Goal: Task Accomplishment & Management: Use online tool/utility

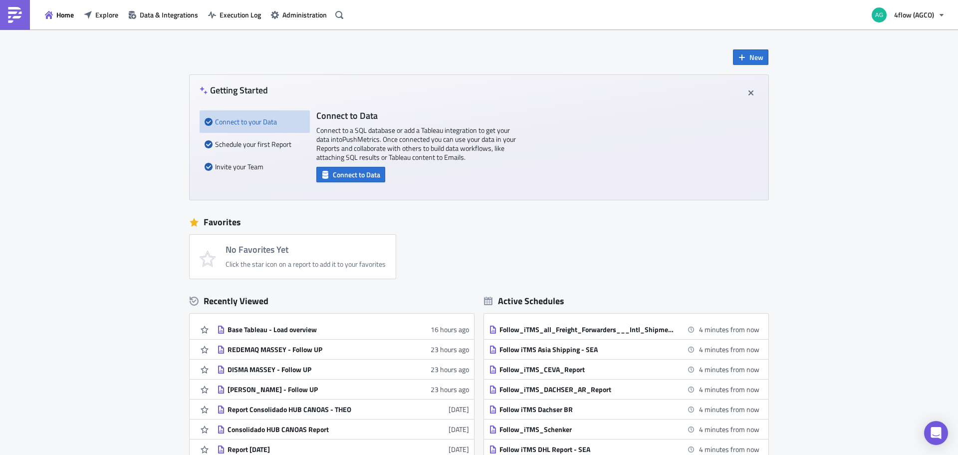
click at [552, 250] on div "No Favorites Yet Click the star icon on a report to add it to your favorites" at bounding box center [484, 257] width 589 height 44
click at [849, 221] on div "New Getting Started Connect to your Data Schedule your first Report Invite your…" at bounding box center [479, 296] width 958 height 535
click at [751, 58] on span "New" at bounding box center [757, 57] width 14 height 10
click at [766, 82] on div "Report" at bounding box center [780, 82] width 66 height 10
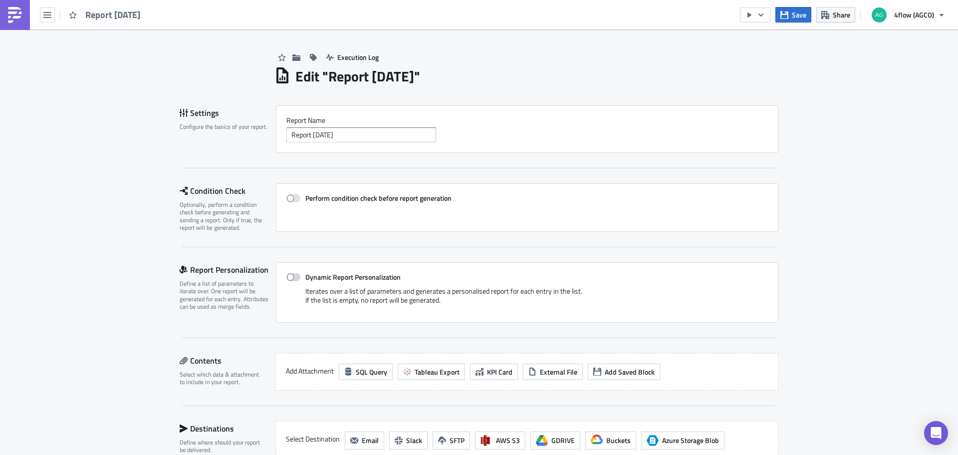
click at [295, 276] on span at bounding box center [294, 277] width 14 height 8
click at [295, 276] on input "Dynamic Report Personalization" at bounding box center [292, 277] width 6 height 6
checkbox input "true"
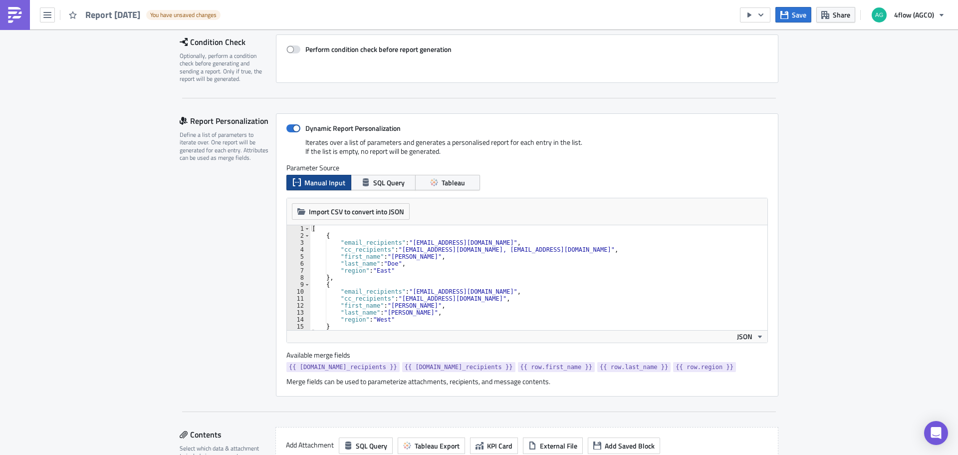
scroll to position [150, 0]
click at [456, 185] on span "Tableau" at bounding box center [453, 181] width 23 height 10
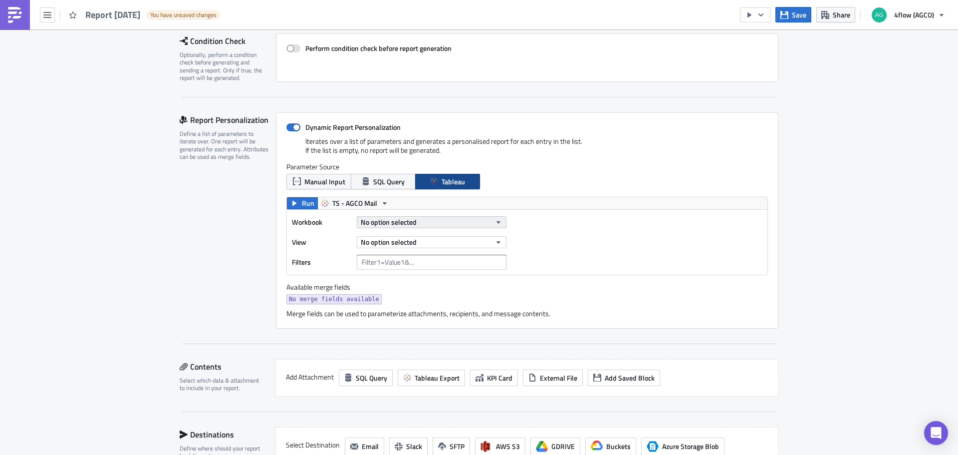
click at [455, 222] on button "No option selected" at bounding box center [432, 222] width 150 height 12
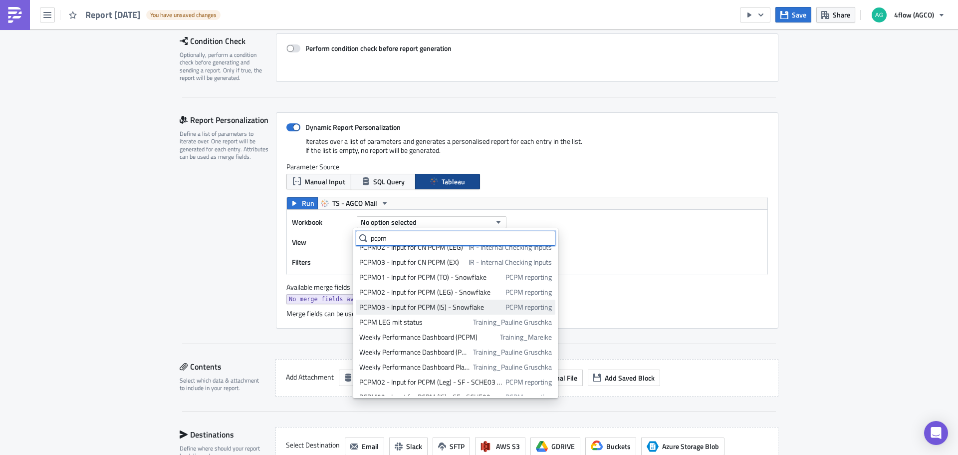
scroll to position [32, 0]
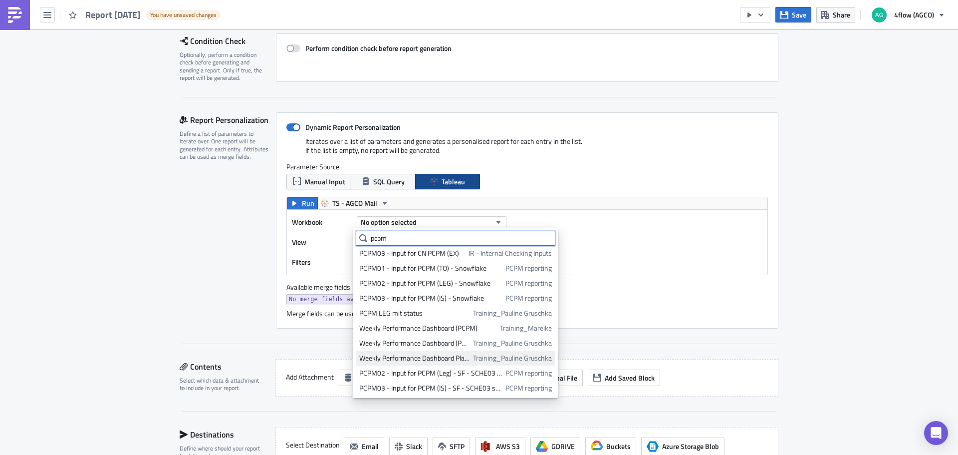
type input "pcpm"
click at [439, 356] on div "Weekly Performance Dashboard Plant View (PCPM)" at bounding box center [414, 358] width 110 height 10
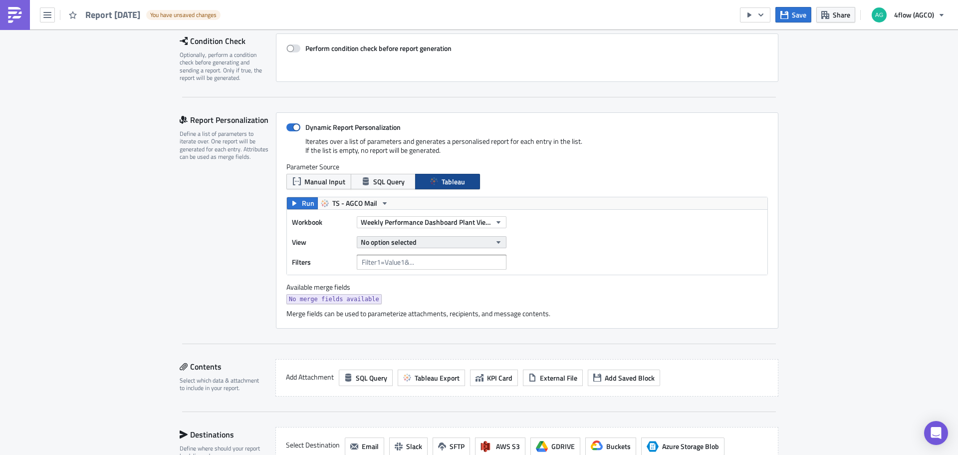
click at [495, 244] on icon "button" at bounding box center [499, 242] width 8 height 8
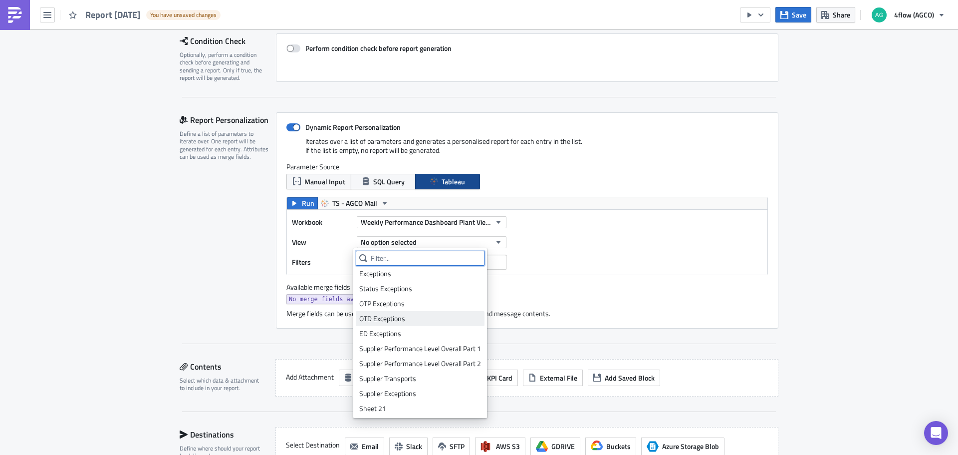
scroll to position [152, 0]
click at [387, 409] on div "Sheet 21" at bounding box center [420, 408] width 122 height 10
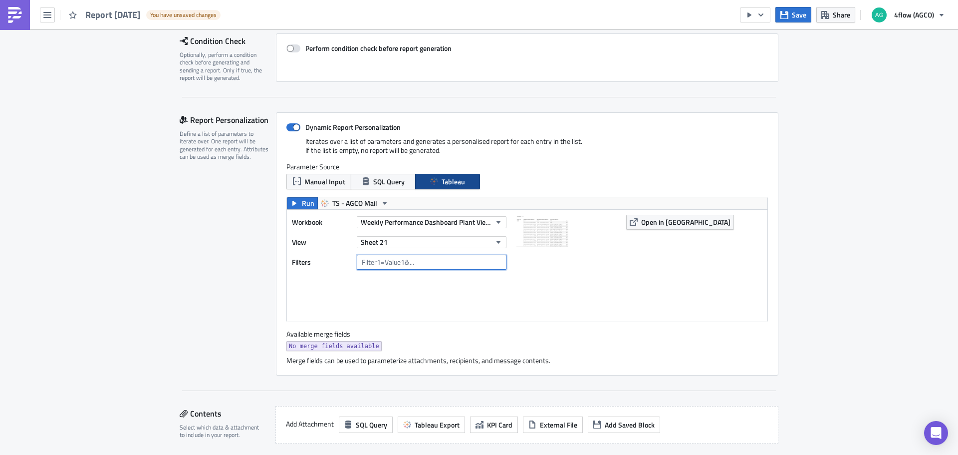
click at [390, 263] on input "text" at bounding box center [432, 262] width 150 height 15
click at [540, 282] on img at bounding box center [567, 265] width 100 height 100
drag, startPoint x: 279, startPoint y: 345, endPoint x: 374, endPoint y: 347, distance: 95.4
click at [374, 347] on div "Dynamic Report Personalization Iterates over a list of parameters and generates…" at bounding box center [527, 243] width 503 height 263
click at [374, 347] on div "No merge fields available" at bounding box center [528, 347] width 482 height 12
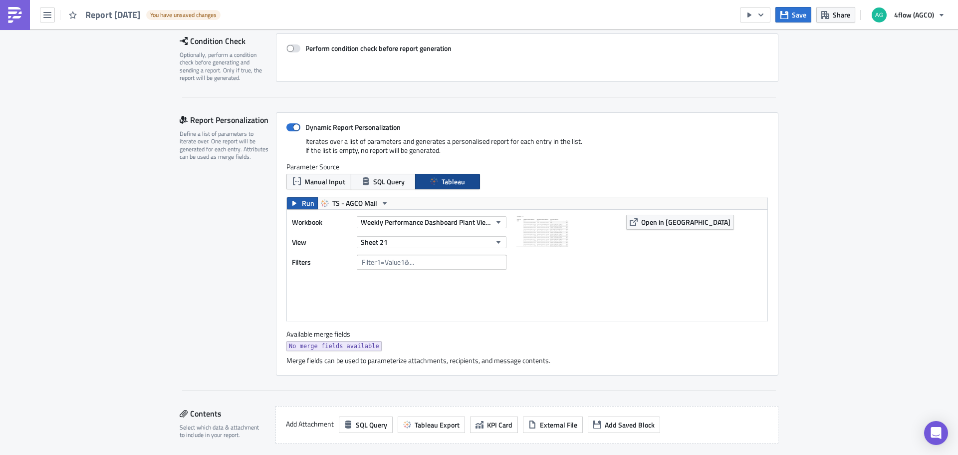
click at [302, 201] on span "Run" at bounding box center [308, 203] width 12 height 12
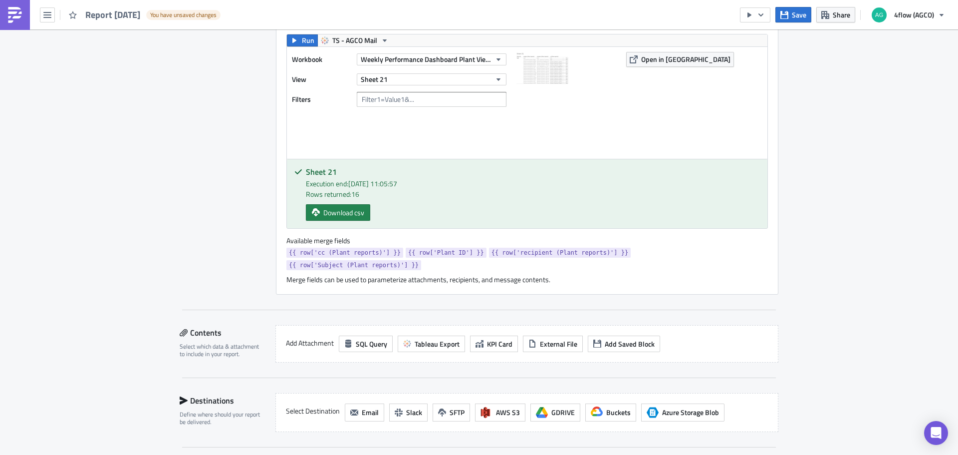
scroll to position [349, 0]
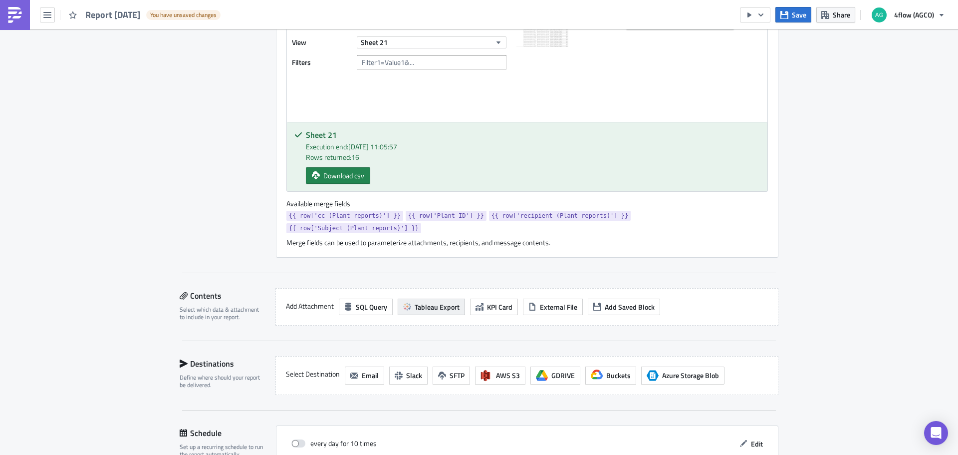
click at [413, 299] on button "Tableau Export" at bounding box center [431, 307] width 67 height 16
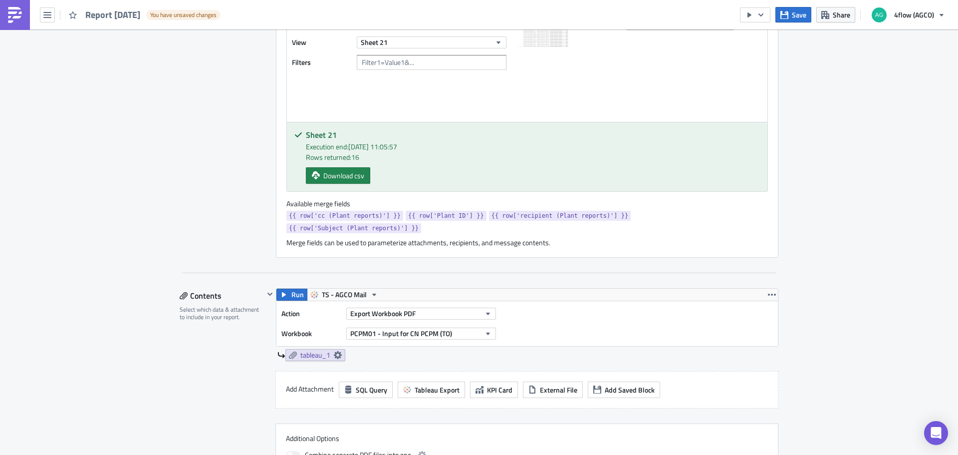
scroll to position [399, 0]
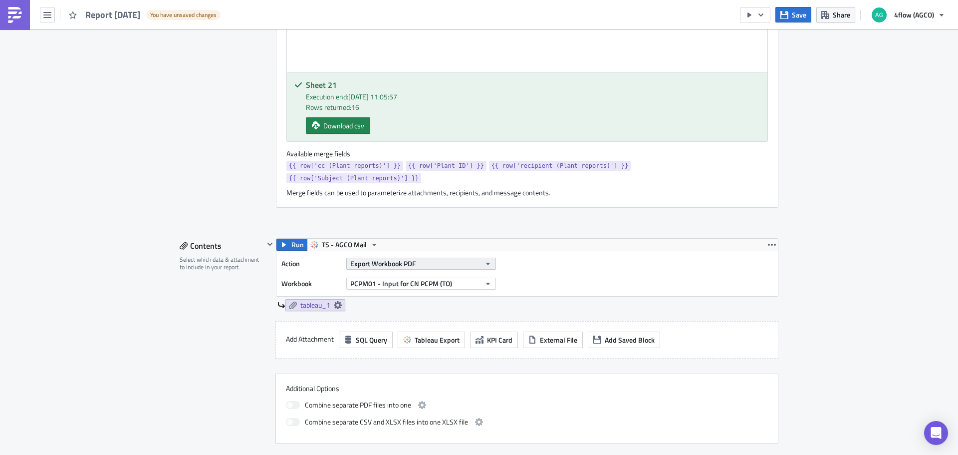
click at [396, 258] on span "Export Workbook PDF" at bounding box center [382, 263] width 65 height 10
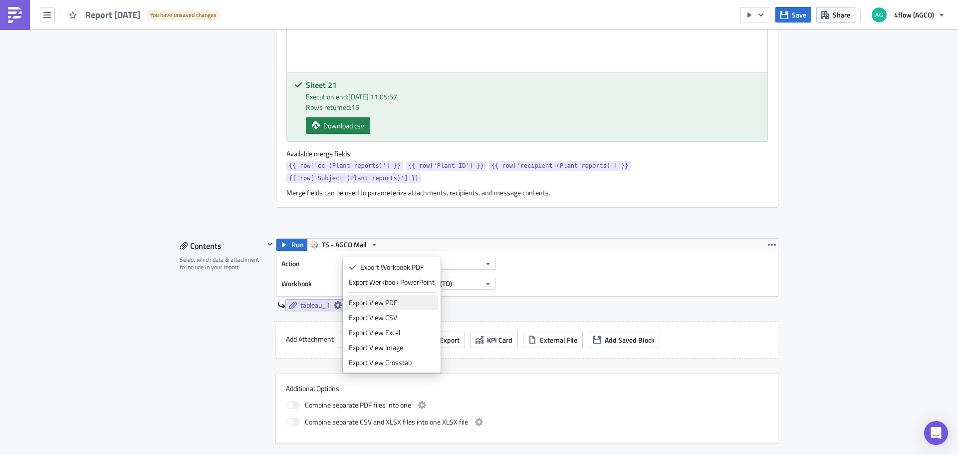
click at [397, 302] on div "Export View PDF" at bounding box center [392, 303] width 86 height 10
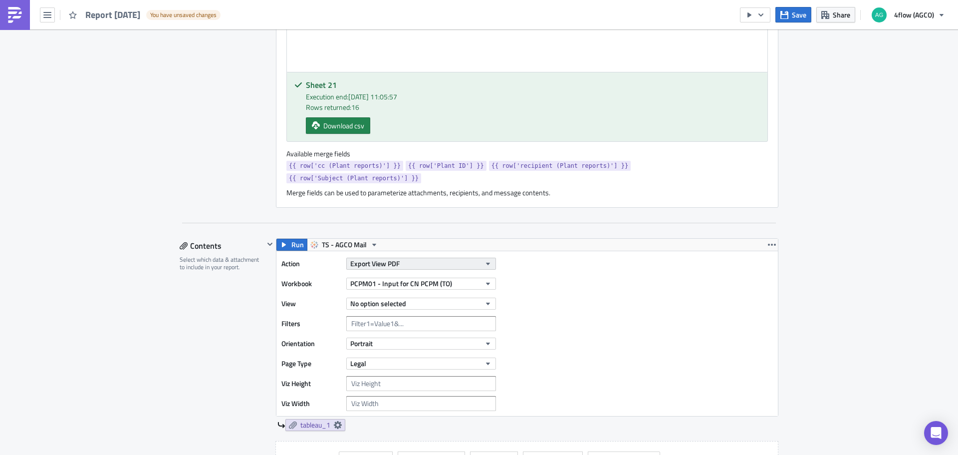
click at [434, 258] on button "Export View PDF" at bounding box center [421, 264] width 150 height 12
click at [630, 328] on div "Action Export View PDF Workbook PCPM01 - Input for CN PCPM (TO) View No option …" at bounding box center [528, 333] width 502 height 165
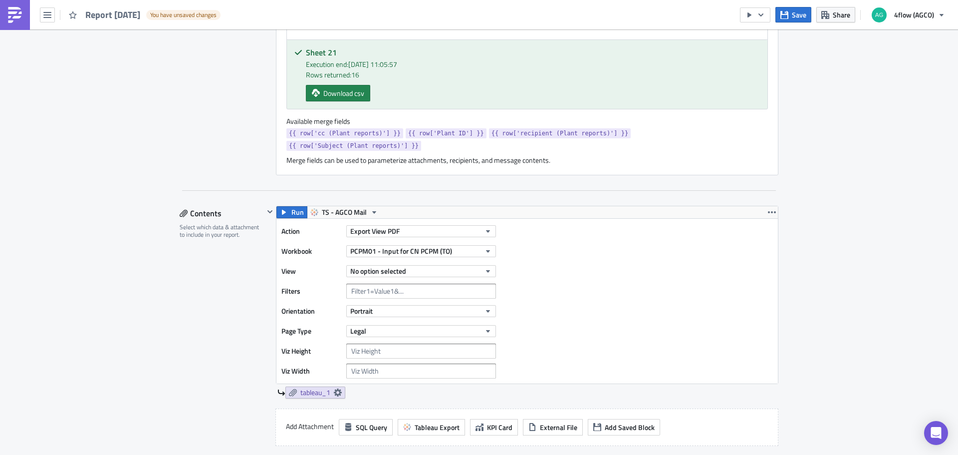
scroll to position [449, 0]
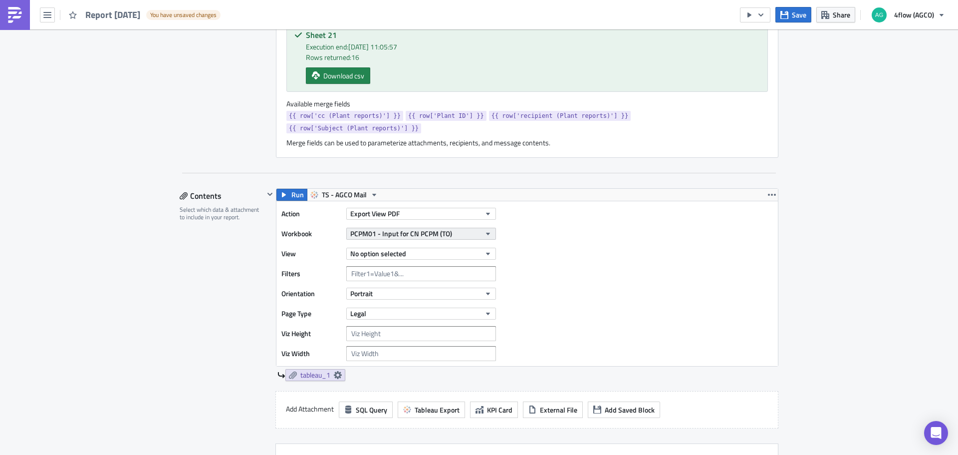
click at [462, 227] on div "PCPM01 - Input for CN PCPM (TO)" at bounding box center [421, 233] width 150 height 15
click at [459, 228] on button "PCPM01 - Input for CN PCPM (TO)" at bounding box center [421, 234] width 150 height 12
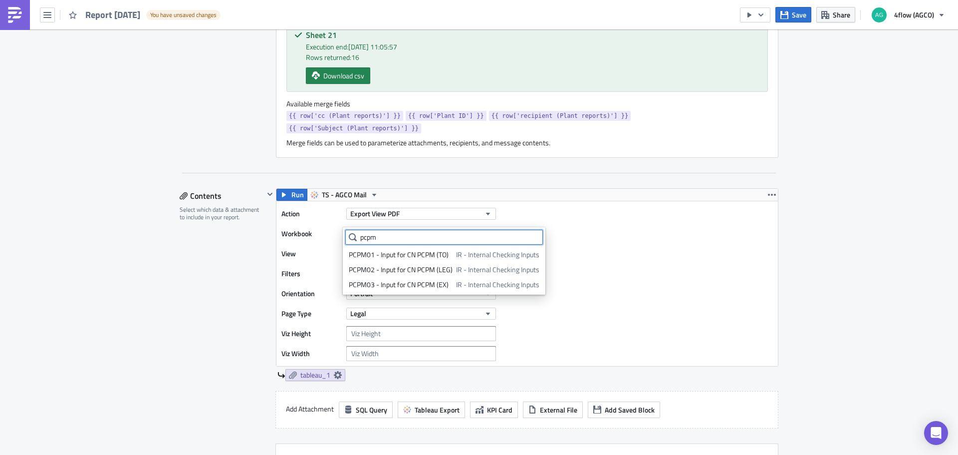
type input "pcpm"
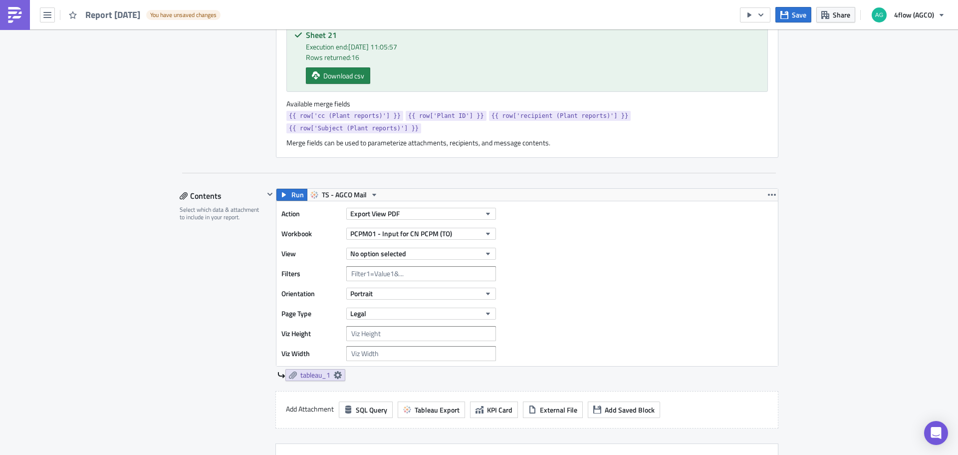
click at [622, 265] on div "Action Export View PDF Workbook PCPM01 - Input for CN PCPM (TO) View No option …" at bounding box center [528, 283] width 502 height 165
click at [428, 228] on span "PCPM01 - Input for CN PCPM (TO)" at bounding box center [401, 233] width 102 height 10
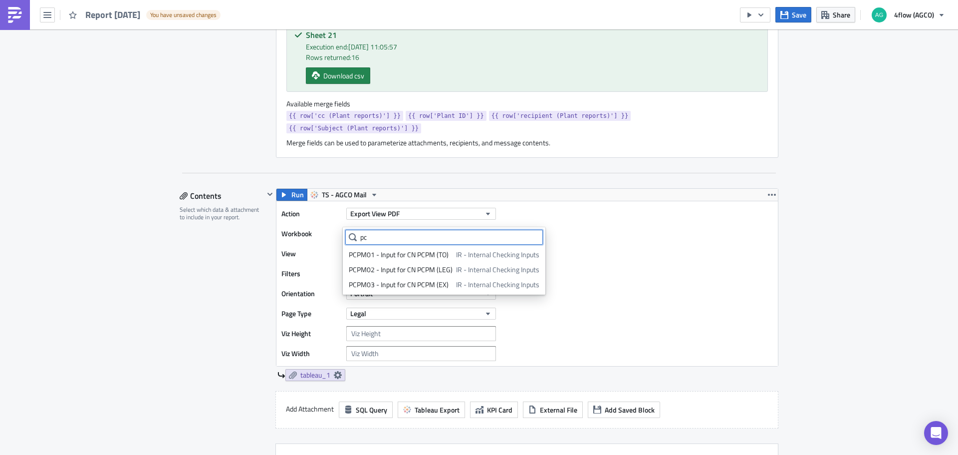
type input "p"
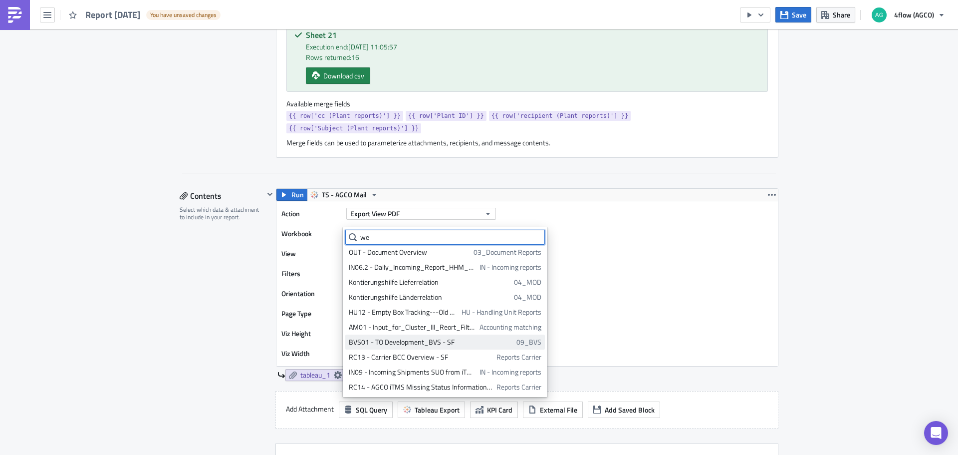
scroll to position [0, 0]
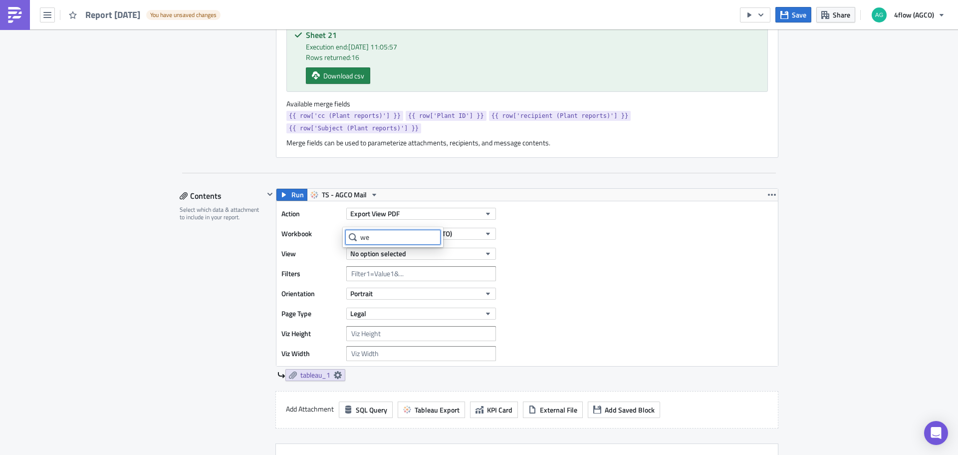
type input "w"
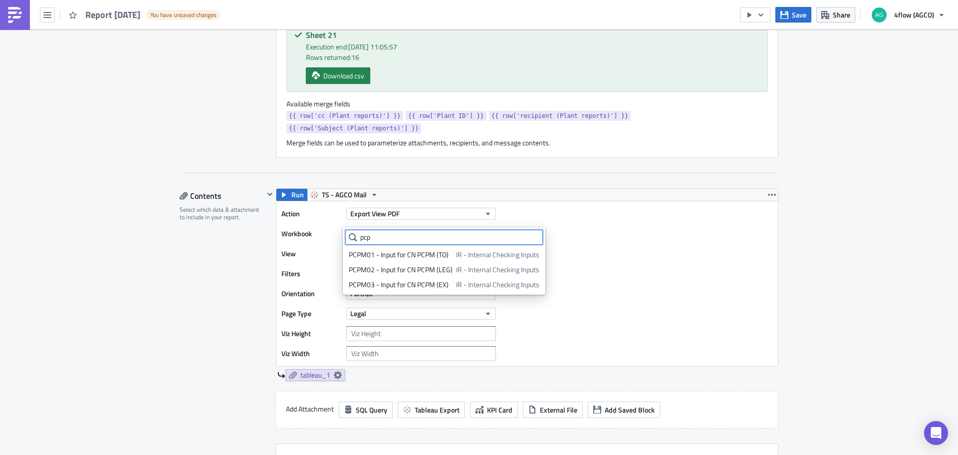
type input "pcp"
click at [610, 266] on div "Action Export View PDF Workbook PCPM01 - Input for CN PCPM (TO) View No option …" at bounding box center [528, 283] width 502 height 165
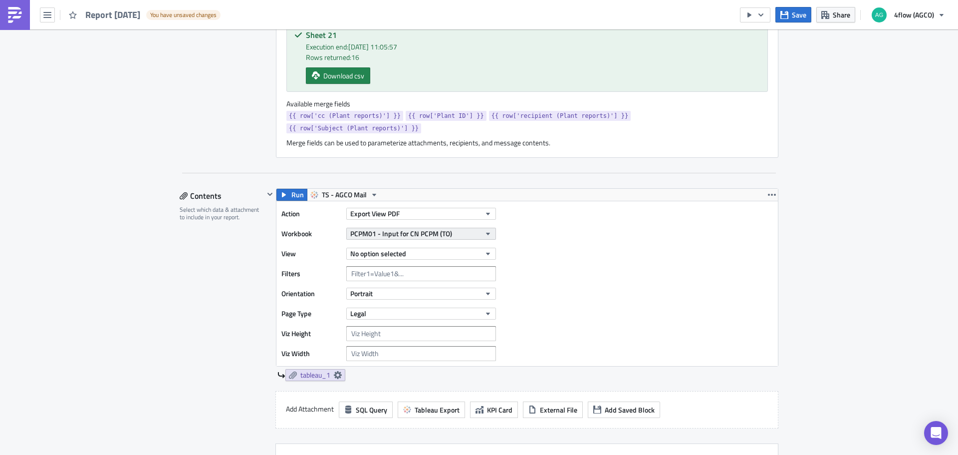
click at [402, 228] on span "PCPM01 - Input for CN PCPM (TO)" at bounding box center [401, 233] width 102 height 10
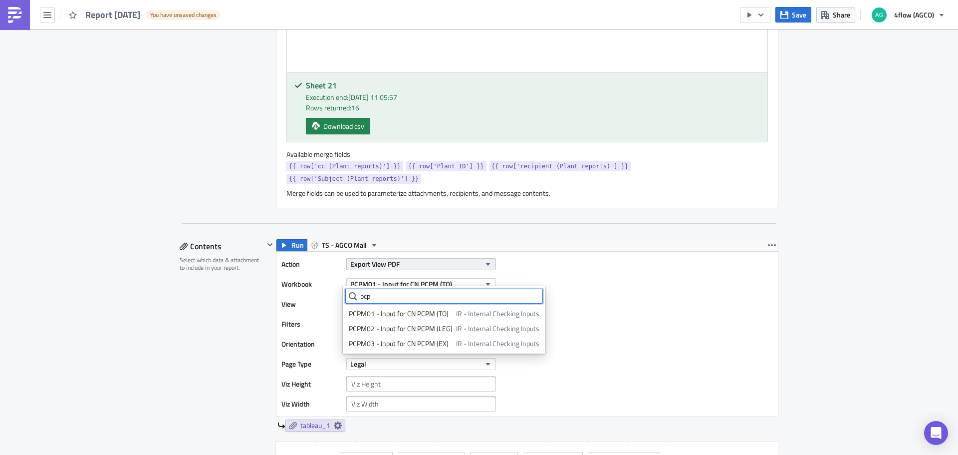
scroll to position [399, 0]
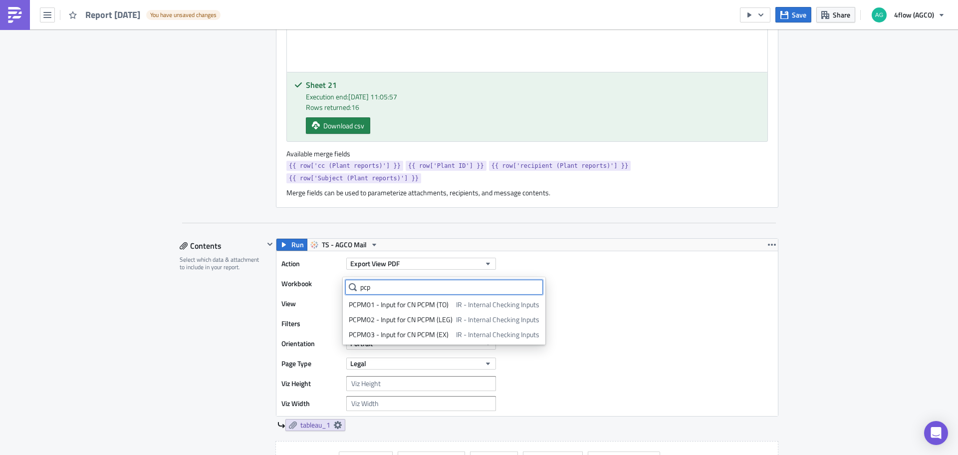
drag, startPoint x: 388, startPoint y: 283, endPoint x: 321, endPoint y: 305, distance: 70.7
click at [247, 304] on body "Report [DATE] You have unsaved changes Save Share 4flow (AGCO) Execution Log Ed…" at bounding box center [479, 228] width 958 height 456
type input "p"
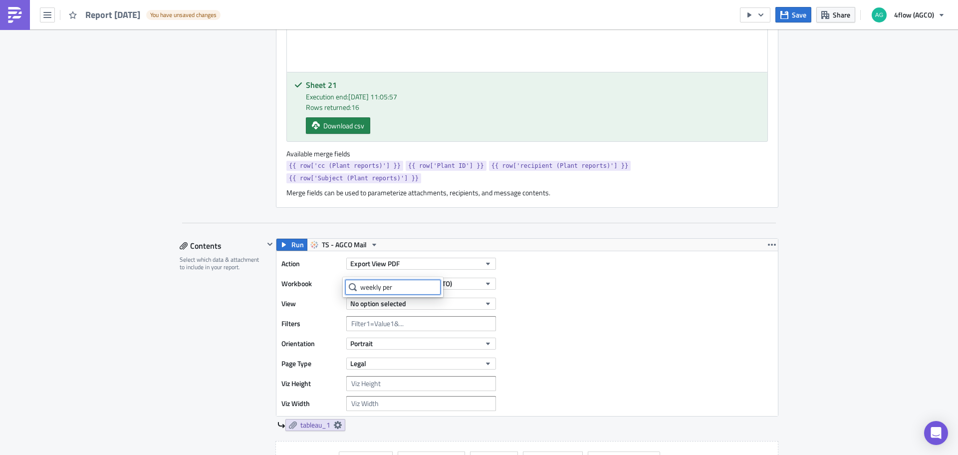
type input "weekly per"
click at [403, 258] on button "Export View PDF" at bounding box center [421, 264] width 150 height 12
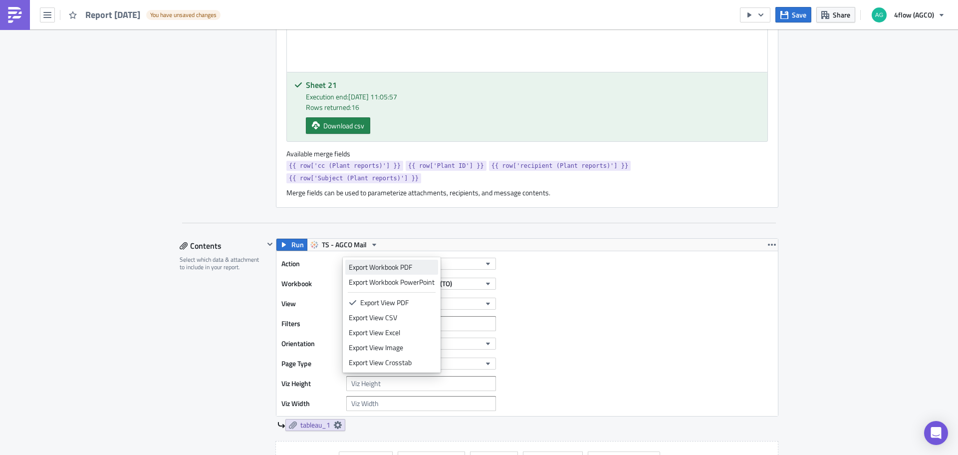
click at [407, 268] on div "Export Workbook PDF" at bounding box center [392, 267] width 86 height 10
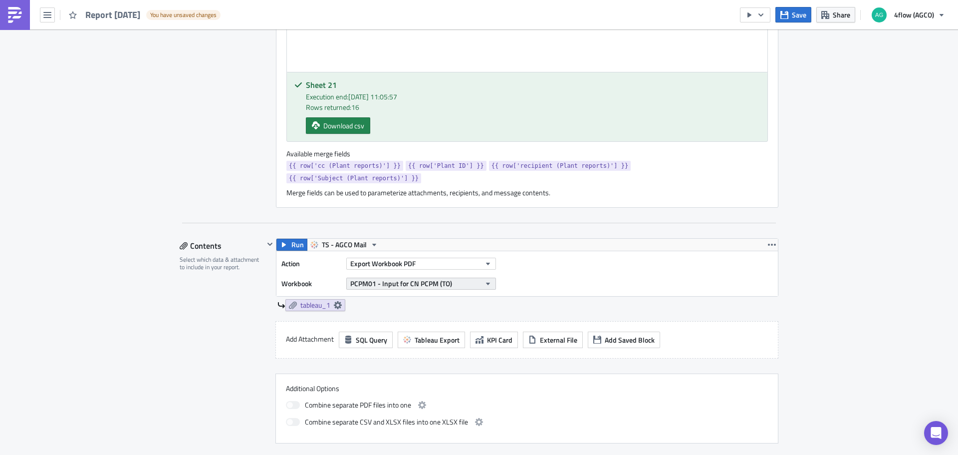
click at [399, 278] on span "PCPM01 - Input for CN PCPM (TO)" at bounding box center [401, 283] width 102 height 10
drag, startPoint x: 404, startPoint y: 288, endPoint x: 371, endPoint y: 293, distance: 33.8
click at [363, 290] on input "weekly per" at bounding box center [392, 287] width 95 height 15
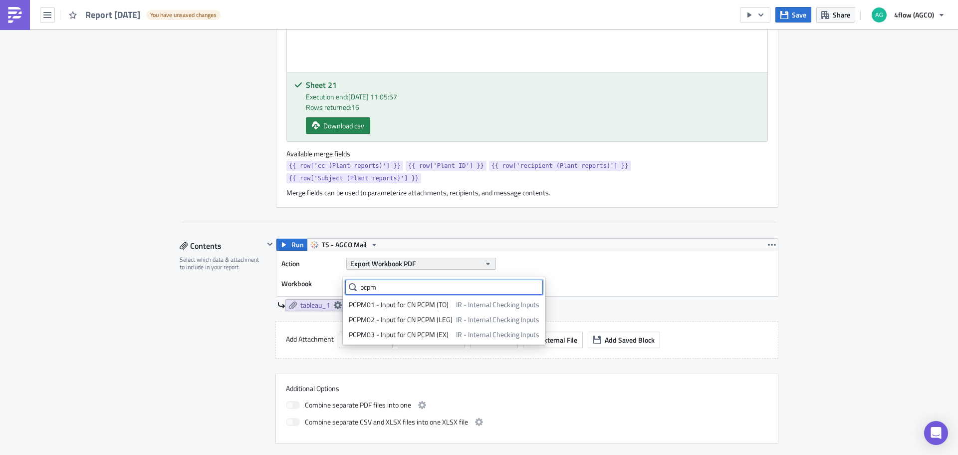
type input "pcpm"
click at [399, 258] on span "Export Workbook PDF" at bounding box center [382, 263] width 65 height 10
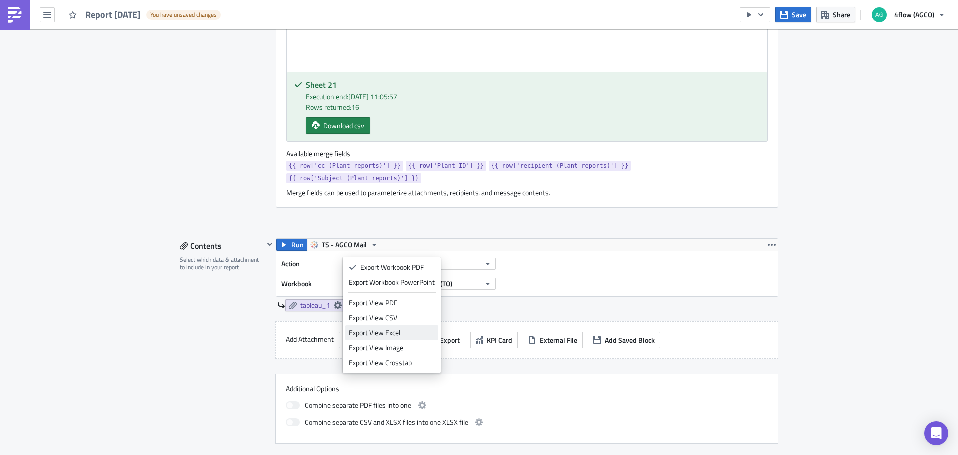
click at [392, 333] on div "Export View Excel" at bounding box center [392, 332] width 86 height 10
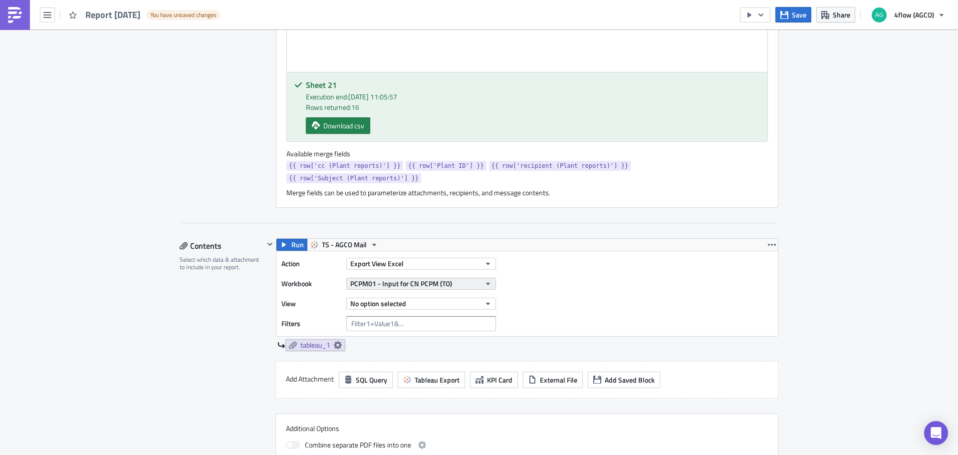
click at [404, 278] on span "PCPM01 - Input for CN PCPM (TO)" at bounding box center [401, 283] width 102 height 10
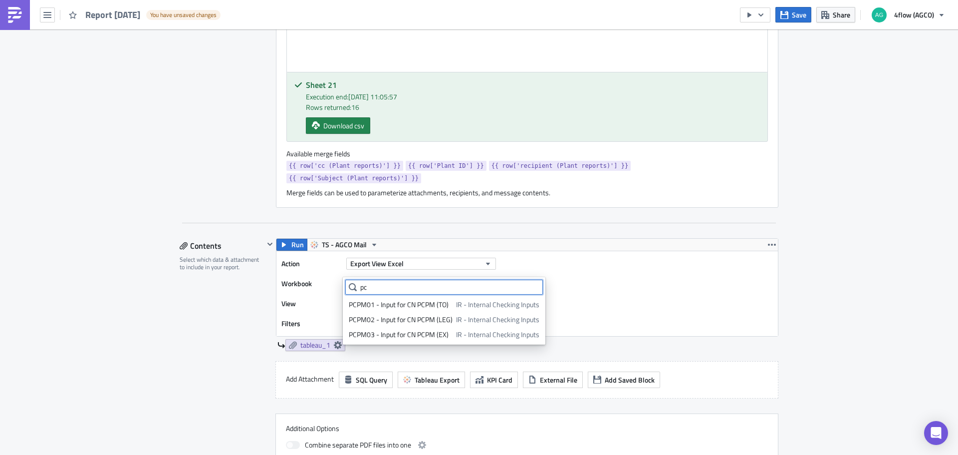
type input "p"
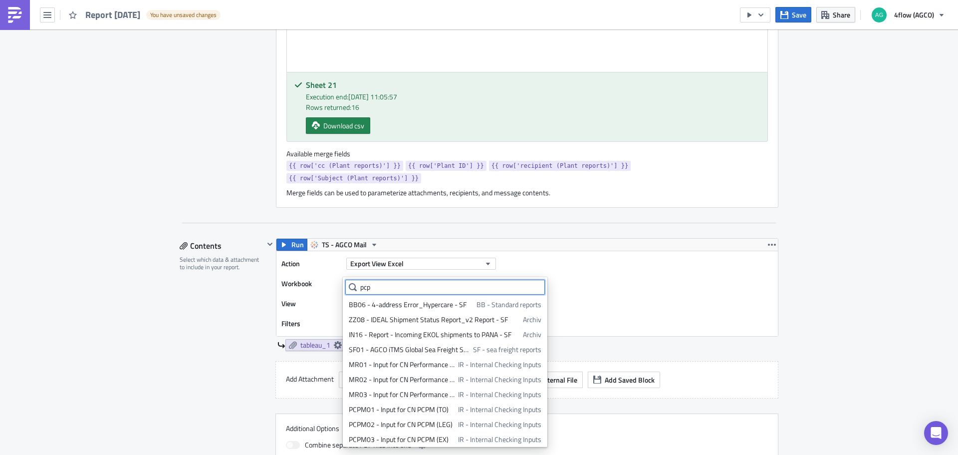
type input "pcpm"
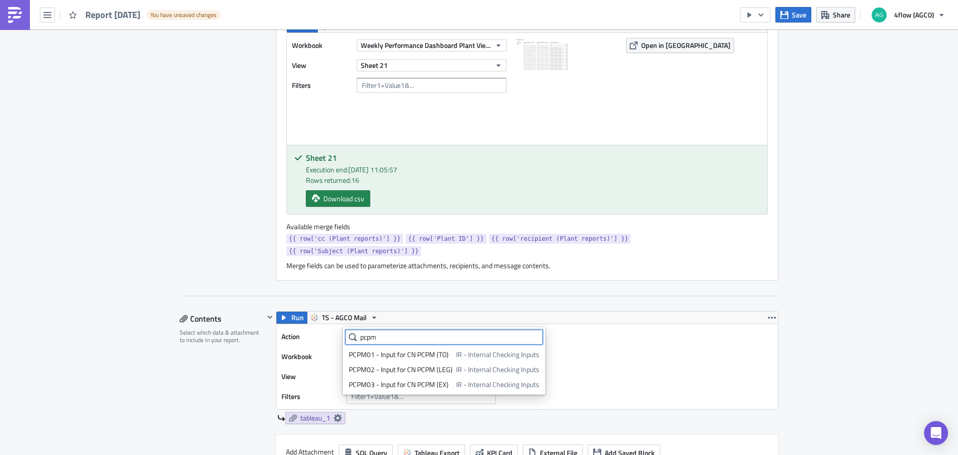
scroll to position [349, 0]
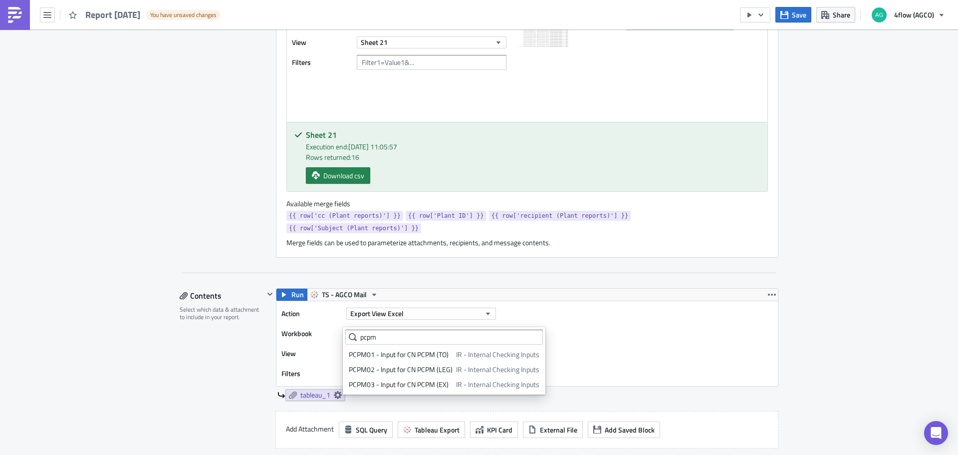
click at [599, 301] on div "Action Export View Excel Workbook PCPM01 - Input for CN PCPM (TO) View No optio…" at bounding box center [528, 343] width 502 height 85
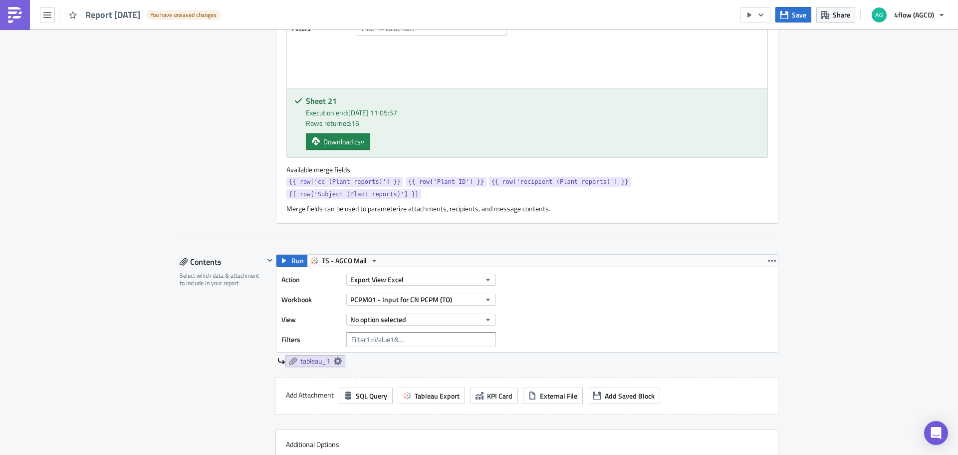
scroll to position [399, 0]
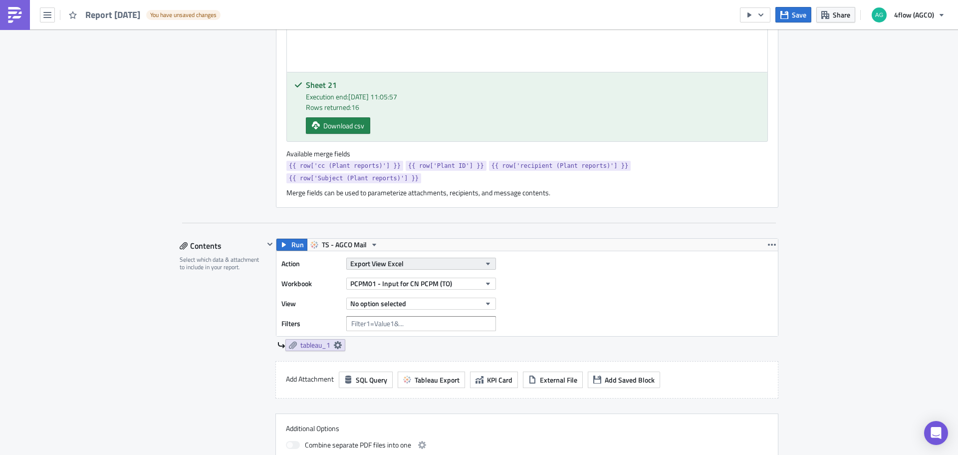
click at [417, 258] on button "Export View Excel" at bounding box center [421, 264] width 150 height 12
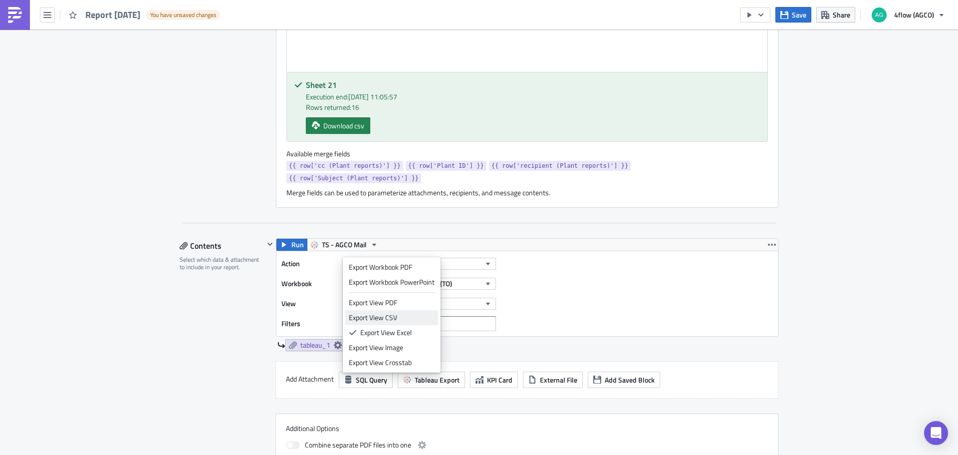
click at [389, 318] on div "Export View CSV" at bounding box center [392, 317] width 86 height 10
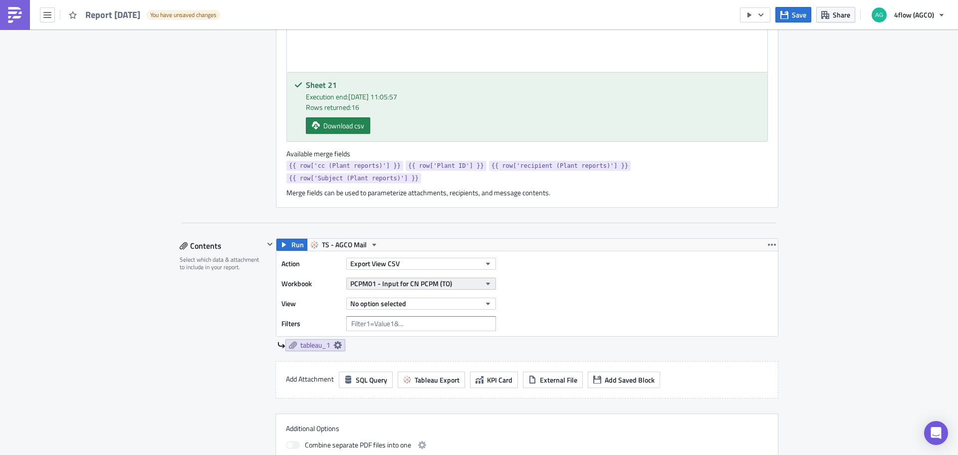
click at [393, 278] on span "PCPM01 - Input for CN PCPM (TO)" at bounding box center [401, 283] width 102 height 10
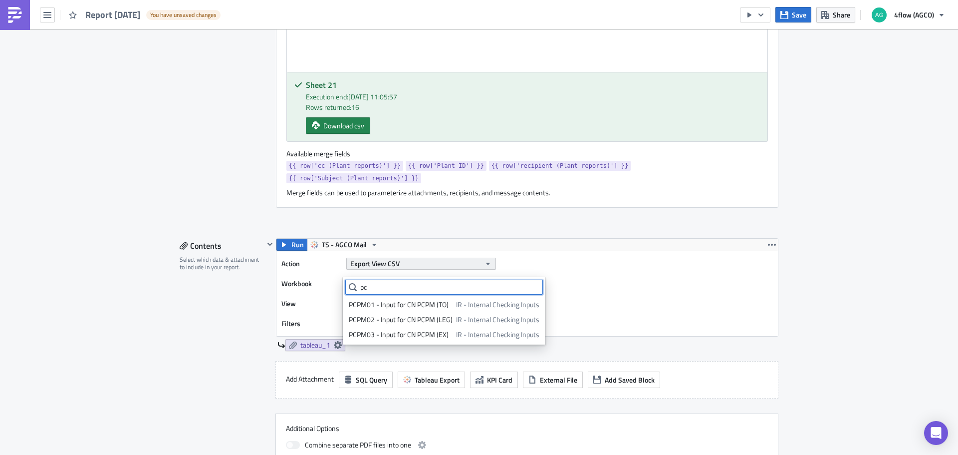
type input "p"
type input "pcp"
click at [391, 258] on span "Export View CSV" at bounding box center [374, 263] width 49 height 10
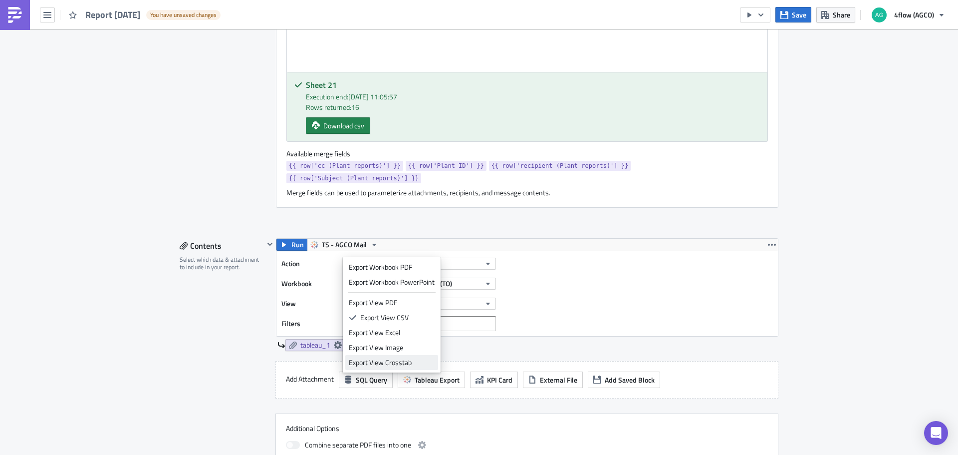
click at [390, 363] on div "Export View Crosstab" at bounding box center [392, 362] width 86 height 10
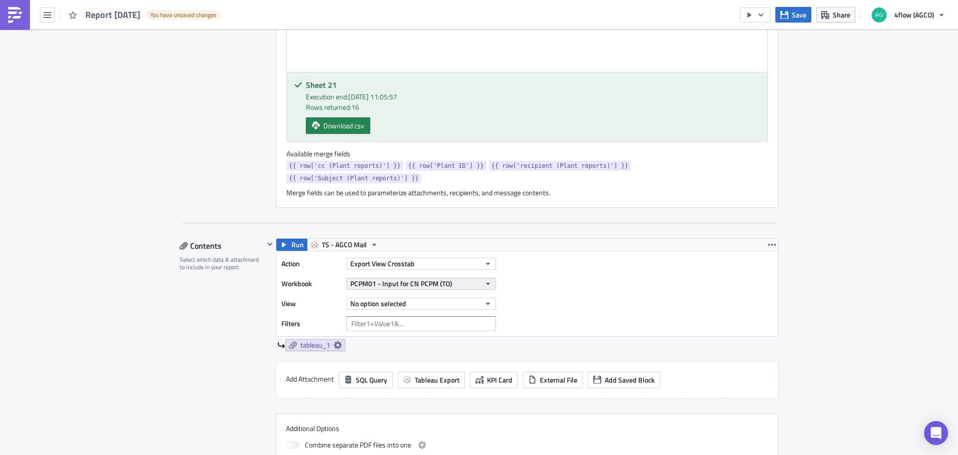
click at [405, 278] on span "PCPM01 - Input for CN PCPM (TO)" at bounding box center [401, 283] width 102 height 10
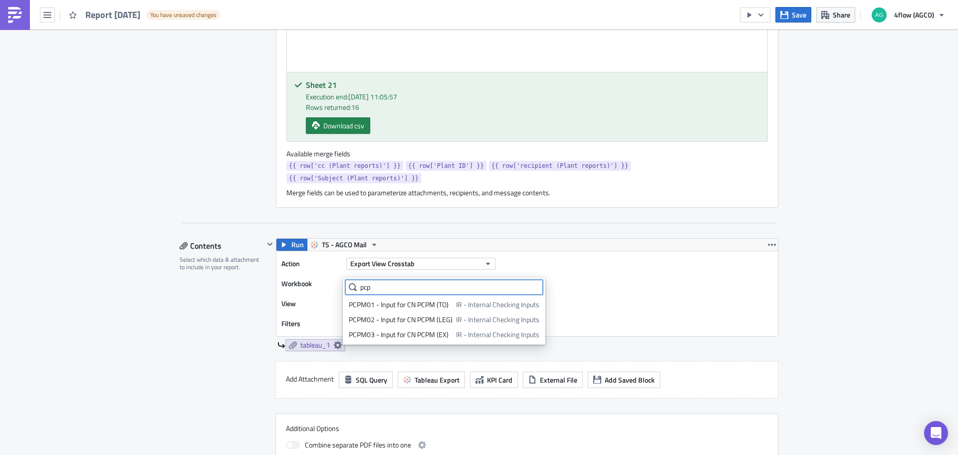
drag, startPoint x: 386, startPoint y: 290, endPoint x: 314, endPoint y: 289, distance: 71.4
click at [315, 289] on body "Report [DATE] You have unsaved changes Save Share 4flow (AGCO) Execution Log Ed…" at bounding box center [479, 228] width 958 height 456
type input "p"
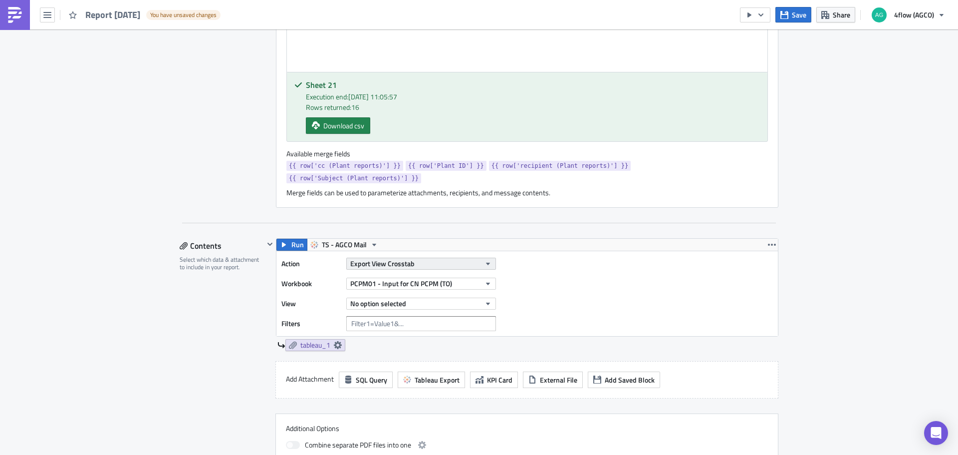
click at [401, 258] on span "Export View Crosstab" at bounding box center [382, 263] width 64 height 10
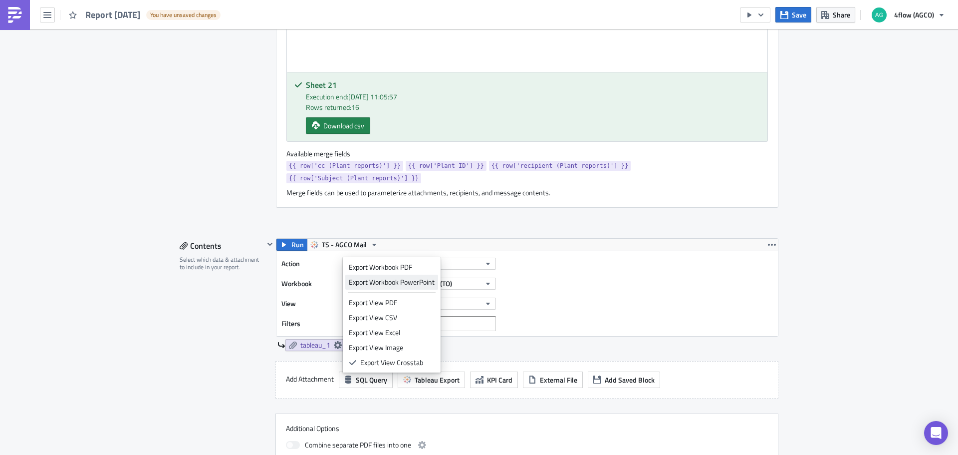
click at [395, 283] on div "Export Workbook PowerPoint" at bounding box center [392, 282] width 86 height 10
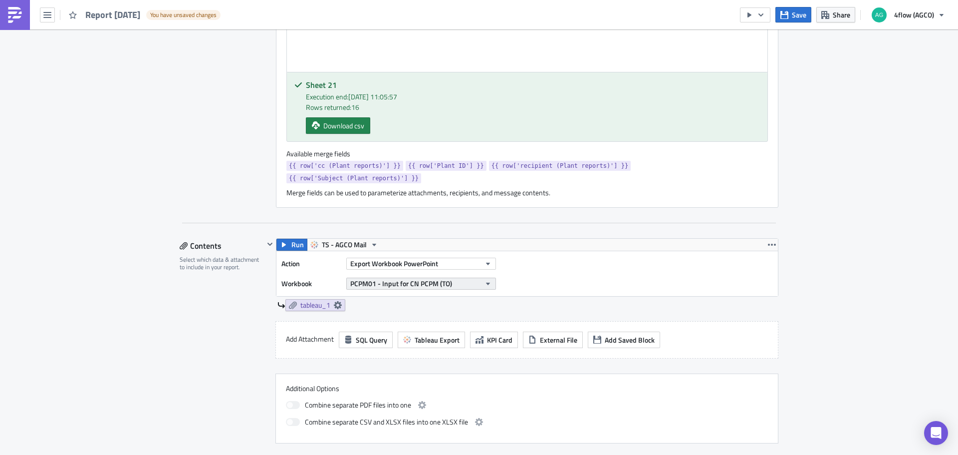
click at [394, 278] on span "PCPM01 - Input for CN PCPM (TO)" at bounding box center [401, 283] width 102 height 10
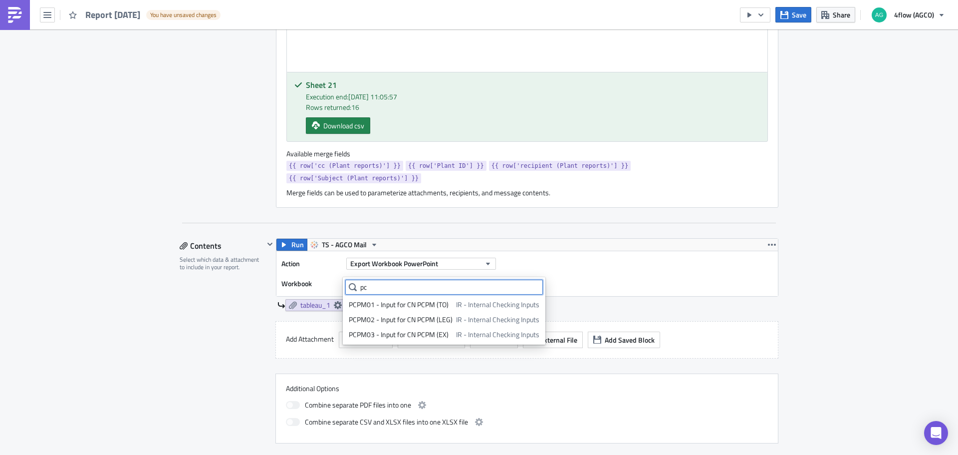
type input "p"
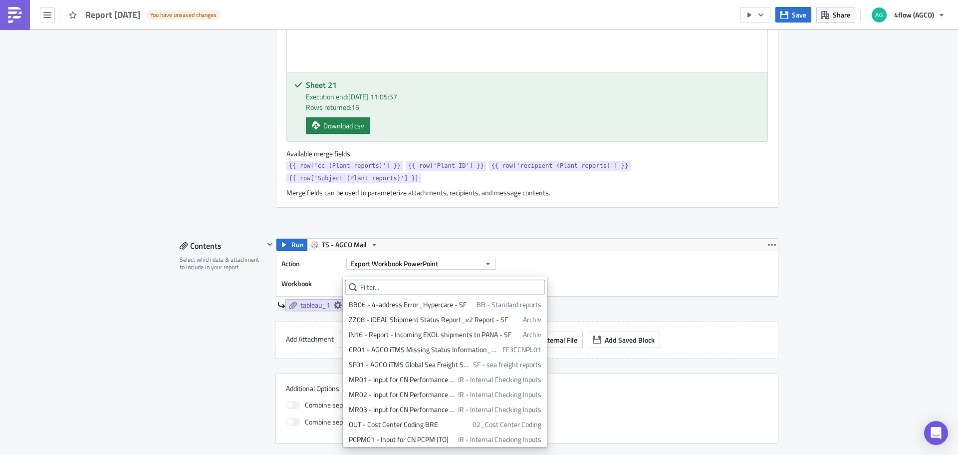
click at [575, 265] on div "Action Export Workbook PowerPoint Workbook PCPM01 - Input for CN PCPM (TO)" at bounding box center [528, 273] width 502 height 45
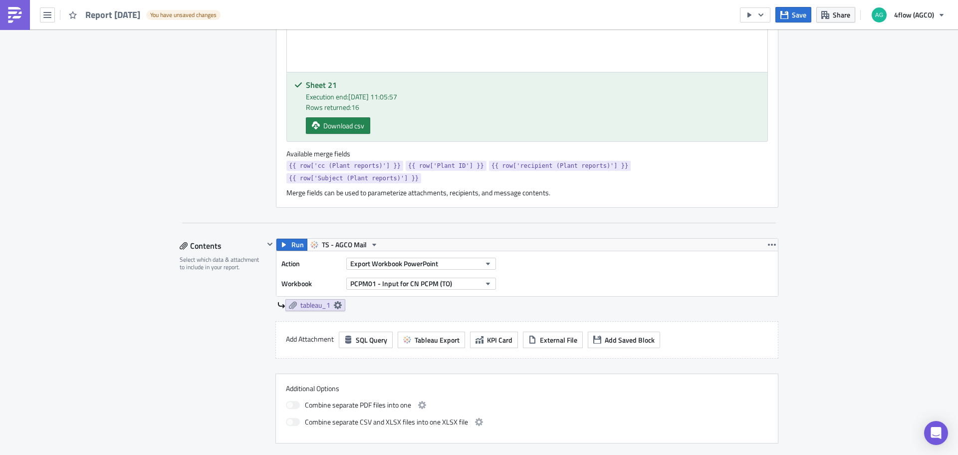
click at [453, 256] on div "Export Workbook PowerPoint" at bounding box center [421, 263] width 150 height 15
click at [454, 258] on button "Export Workbook PowerPoint" at bounding box center [421, 264] width 150 height 12
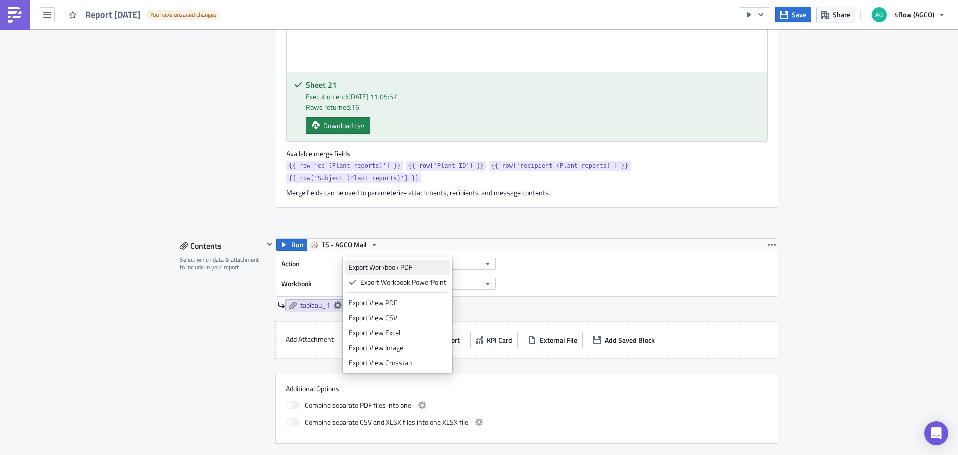
click at [421, 266] on div "Export Workbook PDF" at bounding box center [397, 267] width 97 height 10
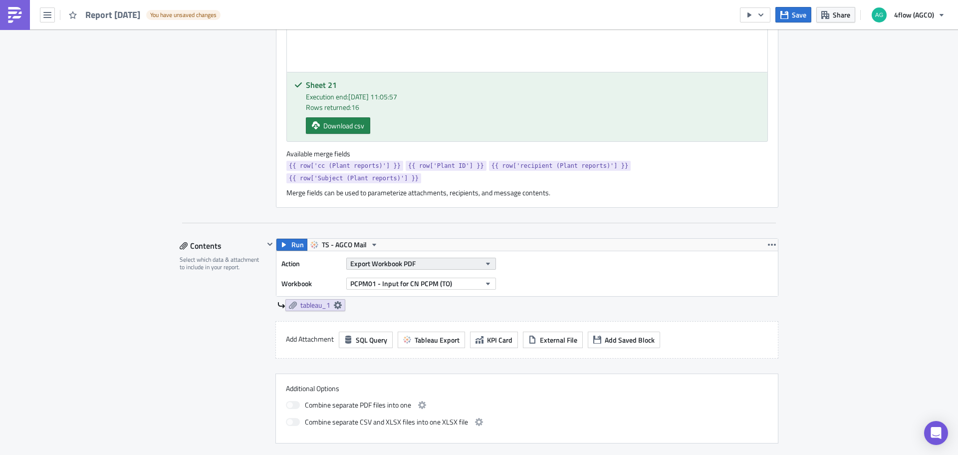
click at [416, 258] on button "Export Workbook PDF" at bounding box center [421, 264] width 150 height 12
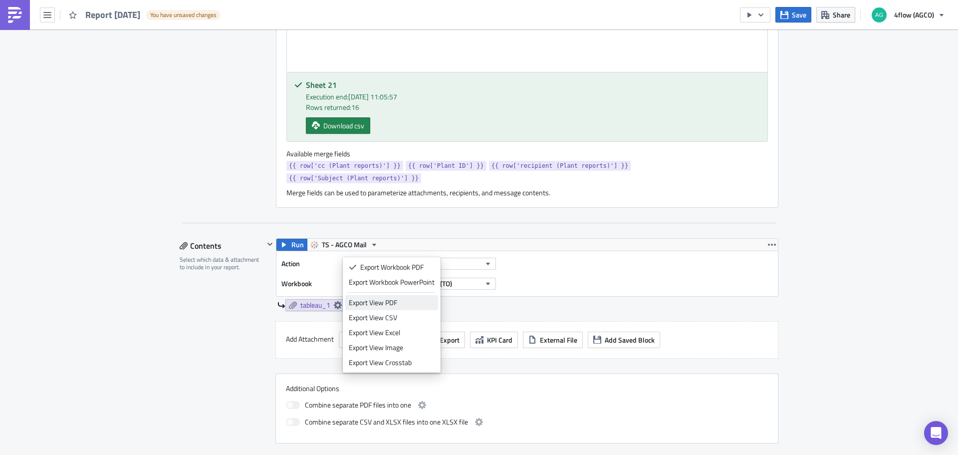
click at [398, 305] on div "Export View PDF" at bounding box center [392, 303] width 86 height 10
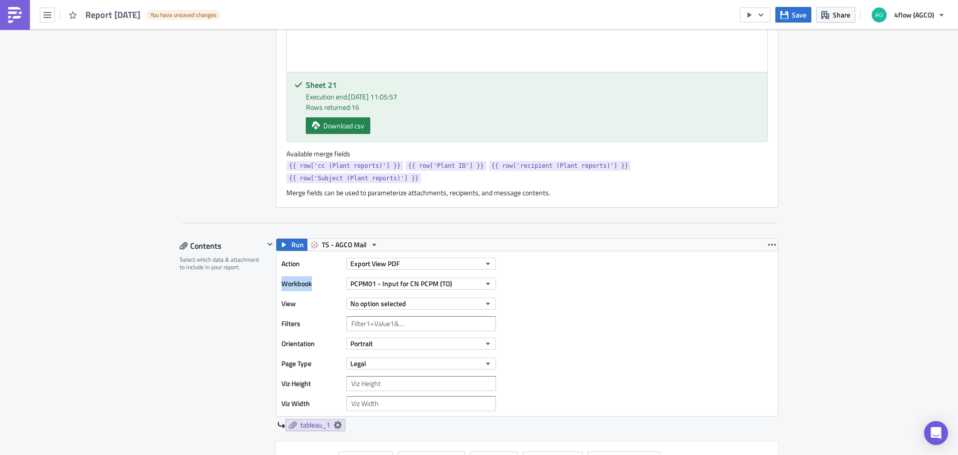
drag, startPoint x: 314, startPoint y: 274, endPoint x: 278, endPoint y: 270, distance: 36.7
click at [282, 276] on label "Workbook" at bounding box center [312, 283] width 60 height 15
click at [369, 298] on span "No option selected" at bounding box center [378, 303] width 56 height 10
click at [320, 296] on label "View" at bounding box center [312, 303] width 60 height 15
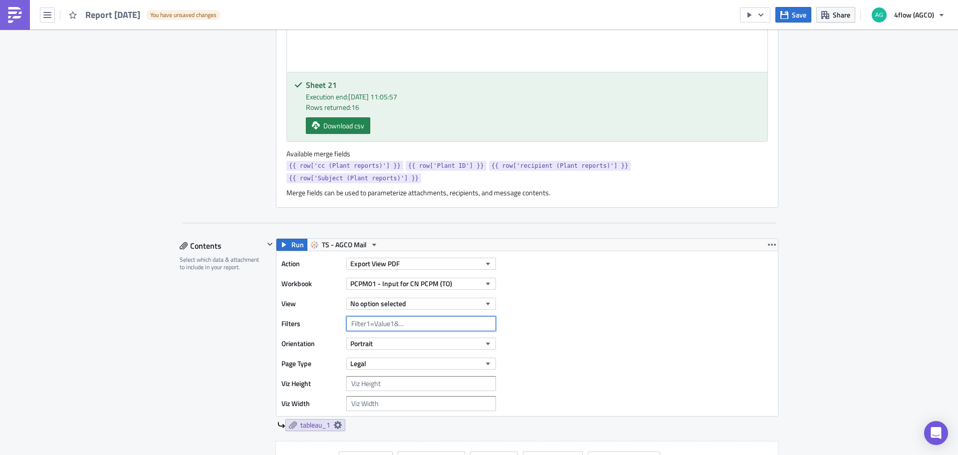
click at [363, 316] on input "text" at bounding box center [421, 323] width 150 height 15
drag, startPoint x: 391, startPoint y: 168, endPoint x: 463, endPoint y: 170, distance: 72.4
click at [463, 170] on div "{{ row['cc (Plant reports)'] }} {{ row['Plant ID'] }} {{ row['recipient (Plant …" at bounding box center [528, 173] width 482 height 25
click at [361, 316] on input "text" at bounding box center [421, 323] width 150 height 15
click at [390, 316] on input "text" at bounding box center [421, 323] width 150 height 15
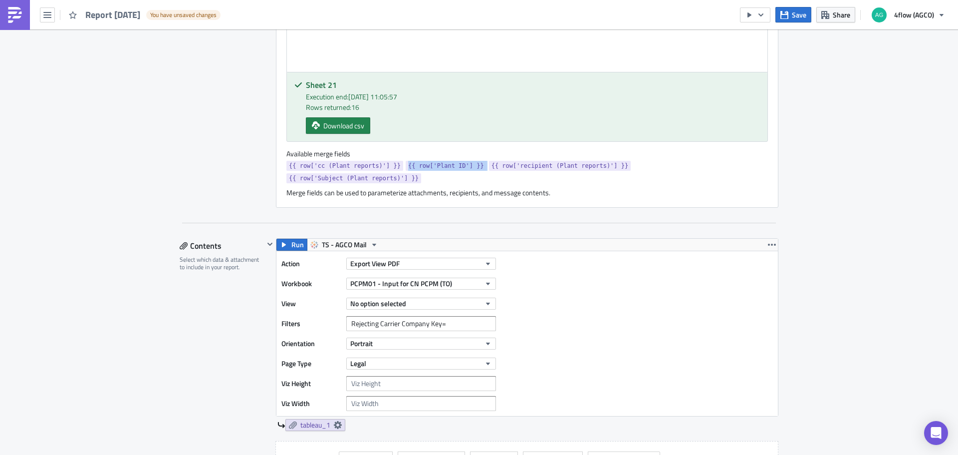
drag, startPoint x: 466, startPoint y: 166, endPoint x: 394, endPoint y: 168, distance: 71.9
click at [394, 168] on div "{{ row['cc (Plant reports)'] }} {{ row['Plant ID'] }} {{ row['recipient (Plant …" at bounding box center [528, 173] width 482 height 25
copy span "{{ row['Plant ID'] }}"
click at [464, 316] on input "Rejecting Carrier Company Key=" at bounding box center [421, 323] width 150 height 15
paste input "{{ row['Plant ID'] }}"
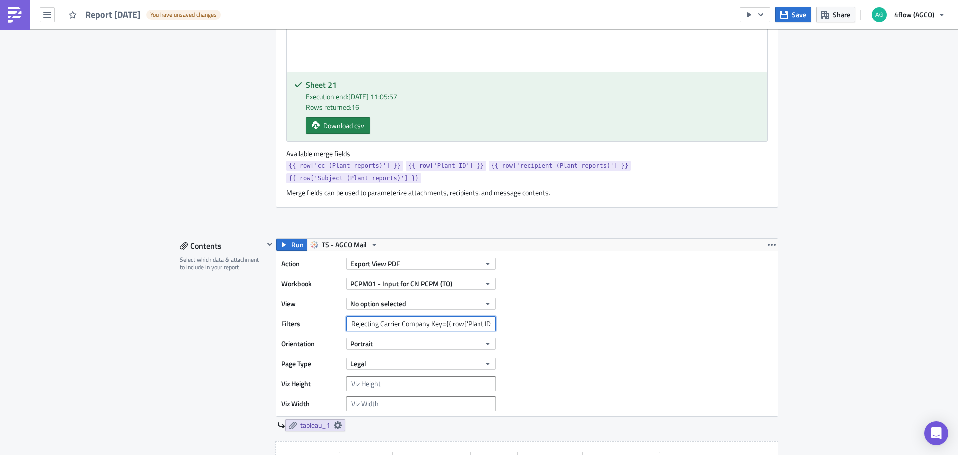
scroll to position [0, 8]
click at [511, 348] on div "Action Export View PDF Workbook PCPM01 - Input for CN PCPM (TO) View No option …" at bounding box center [528, 333] width 502 height 165
drag, startPoint x: 394, startPoint y: 313, endPoint x: 113, endPoint y: 325, distance: 281.8
click at [113, 325] on div "Execution Log Edit " Report [DATE] " Draft Settings Configure the basics of you…" at bounding box center [479, 223] width 958 height 1187
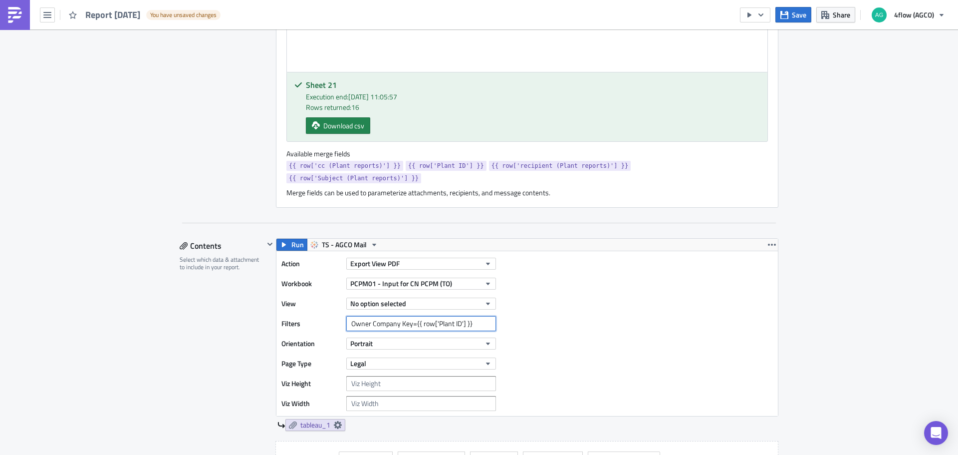
click at [469, 316] on input "Owner Company Key={{ row['Plant ID'] }}" at bounding box center [421, 323] width 150 height 15
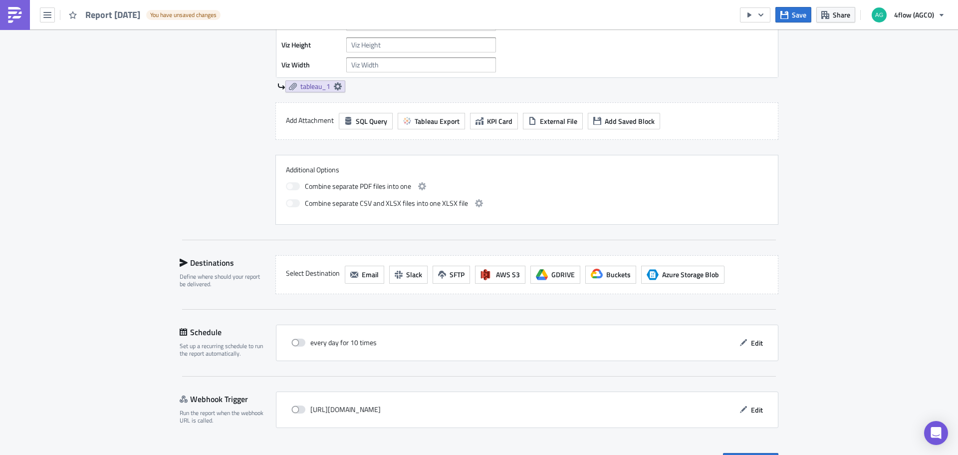
scroll to position [747, 0]
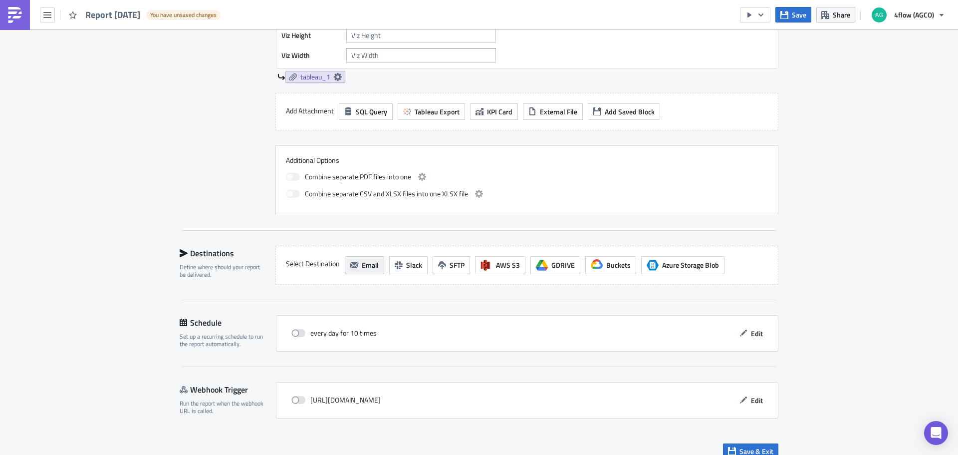
type input "Owner Company Key={{ row['Plant ID'] }}"
drag, startPoint x: 354, startPoint y: 255, endPoint x: 340, endPoint y: 255, distance: 13.5
click at [353, 261] on icon "button" at bounding box center [354, 265] width 8 height 8
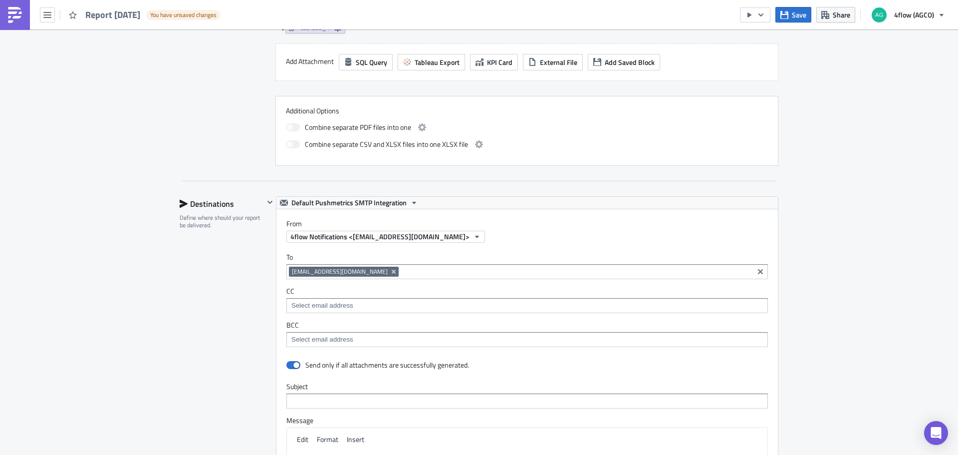
scroll to position [797, 0]
click at [395, 267] on icon "Remove Tag" at bounding box center [394, 271] width 8 height 8
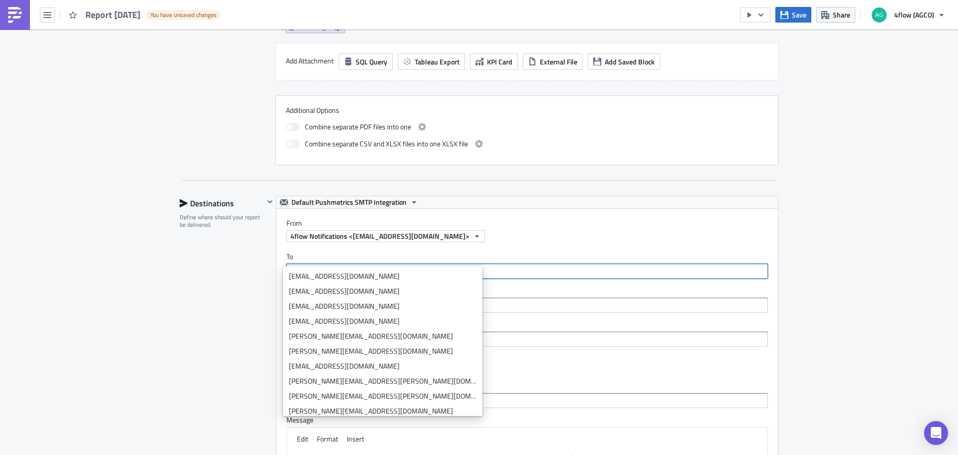
click at [395, 266] on input at bounding box center [527, 271] width 476 height 10
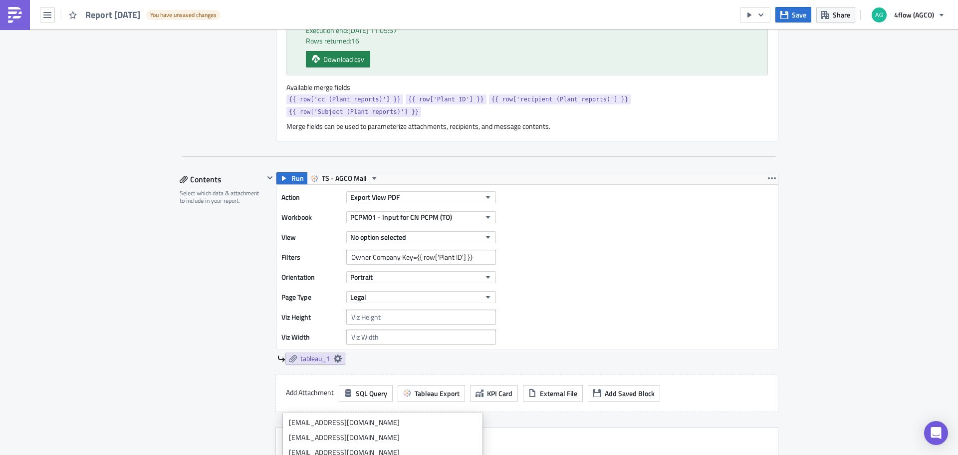
scroll to position [448, 0]
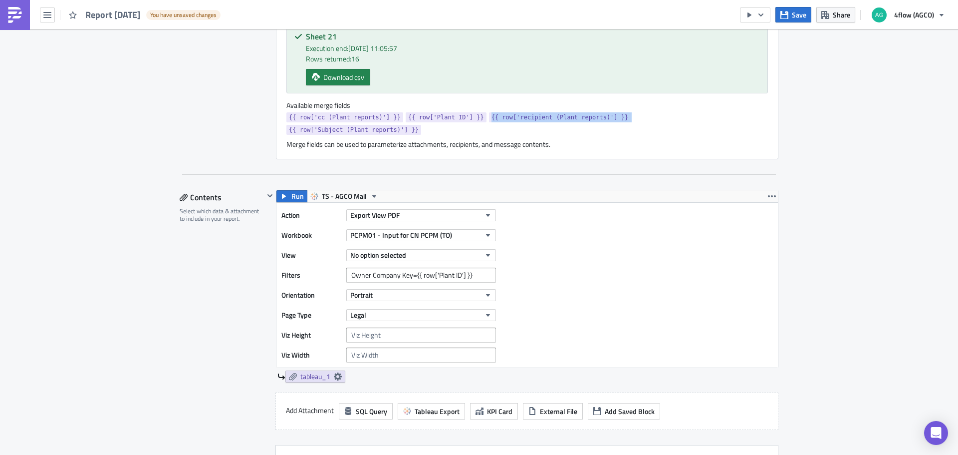
drag, startPoint x: 600, startPoint y: 119, endPoint x: 470, endPoint y: 115, distance: 130.3
click at [470, 115] on div "{{ row['cc (Plant reports)'] }} {{ row['Plant ID'] }} {{ row['recipient (Plant …" at bounding box center [528, 124] width 482 height 25
copy span "{{ row['recipient (Plant reports)'] }}"
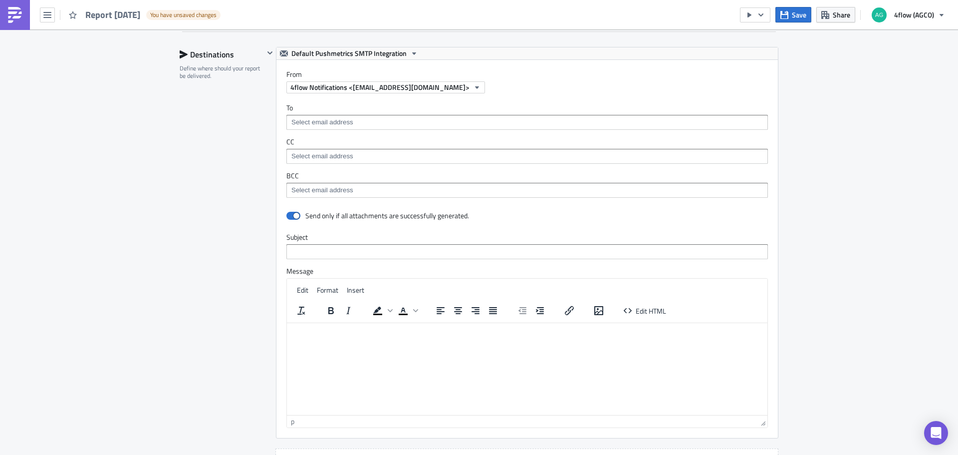
scroll to position [947, 0]
click at [338, 116] on input at bounding box center [527, 121] width 476 height 10
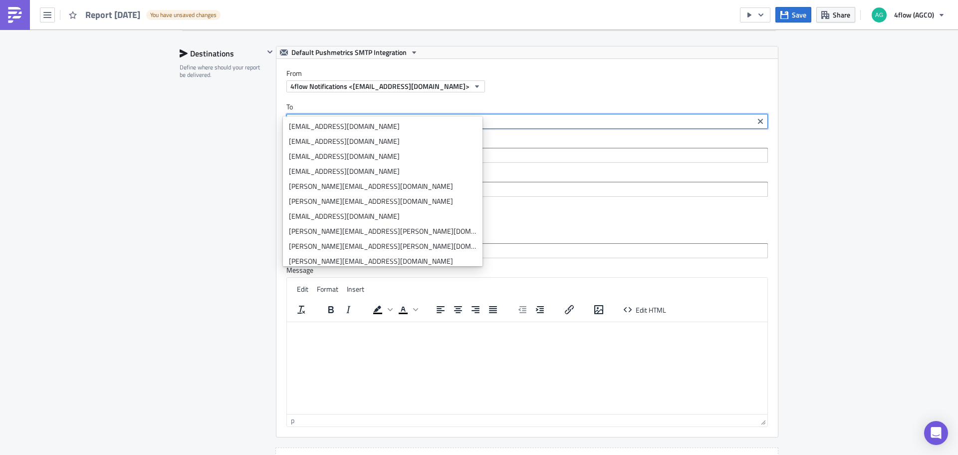
click at [562, 150] on input at bounding box center [527, 155] width 476 height 10
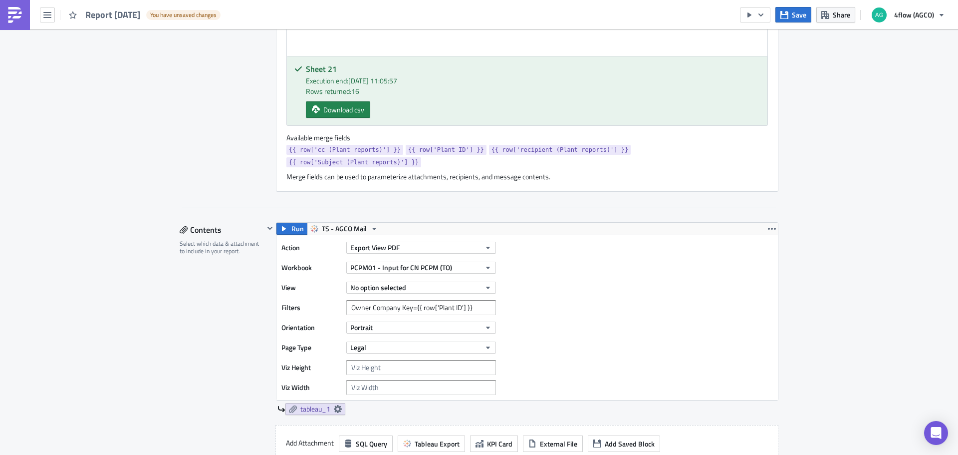
scroll to position [398, 0]
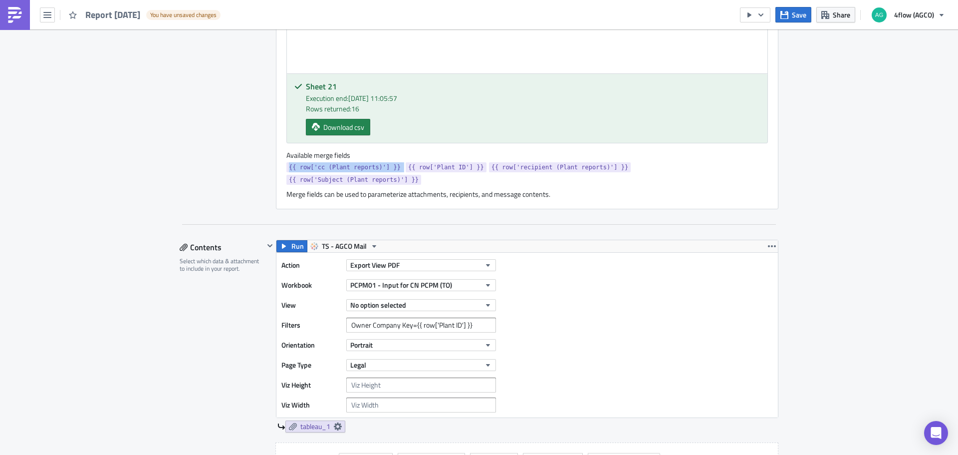
drag, startPoint x: 391, startPoint y: 167, endPoint x: 284, endPoint y: 164, distance: 107.4
click at [287, 164] on div "{{ row['cc (Plant reports)'] }} {{ row['Plant ID'] }} {{ row['recipient (Plant …" at bounding box center [528, 174] width 482 height 25
copy span "{{ row['cc (Plant reports)'] }}"
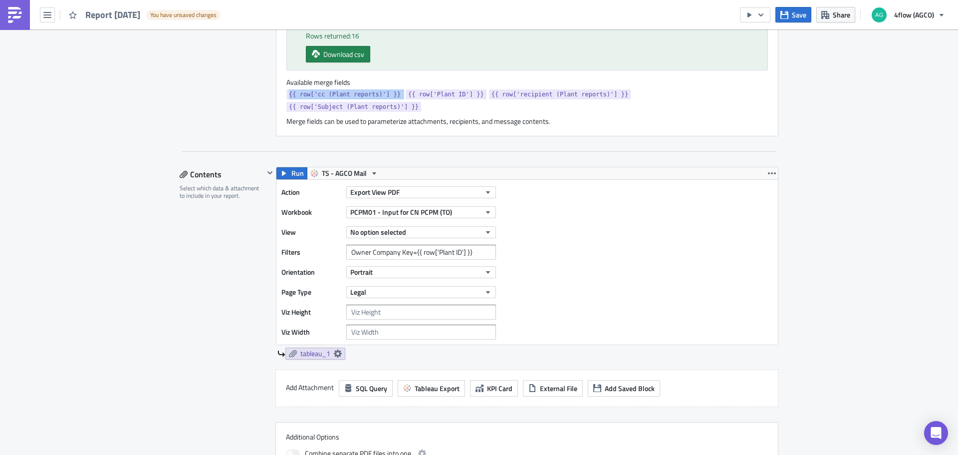
scroll to position [897, 0]
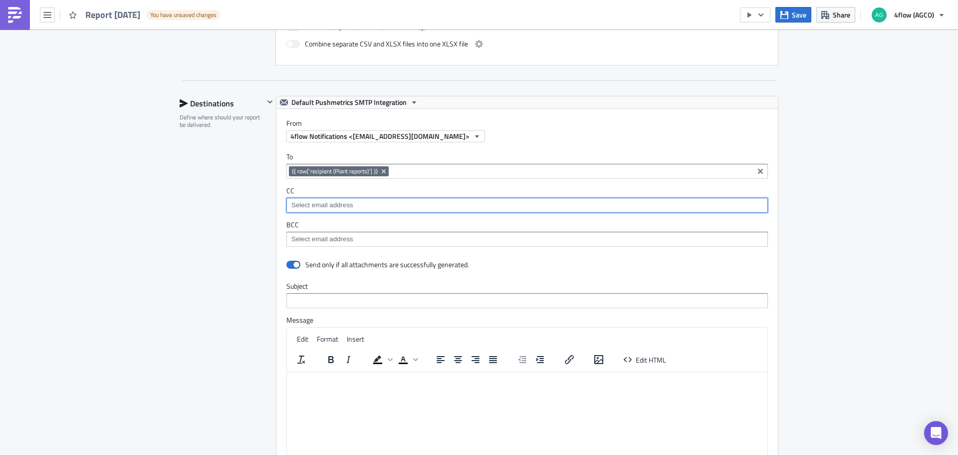
click at [340, 200] on input at bounding box center [527, 205] width 476 height 10
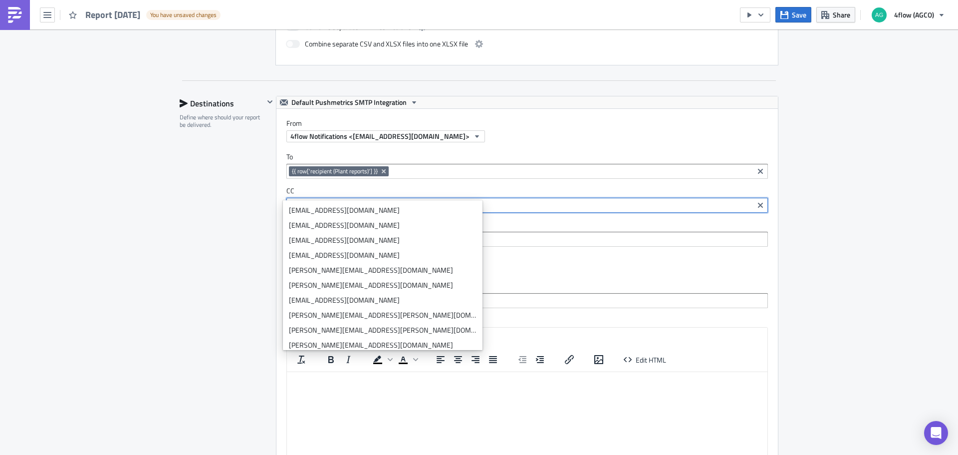
click at [441, 186] on label "CC" at bounding box center [528, 190] width 482 height 9
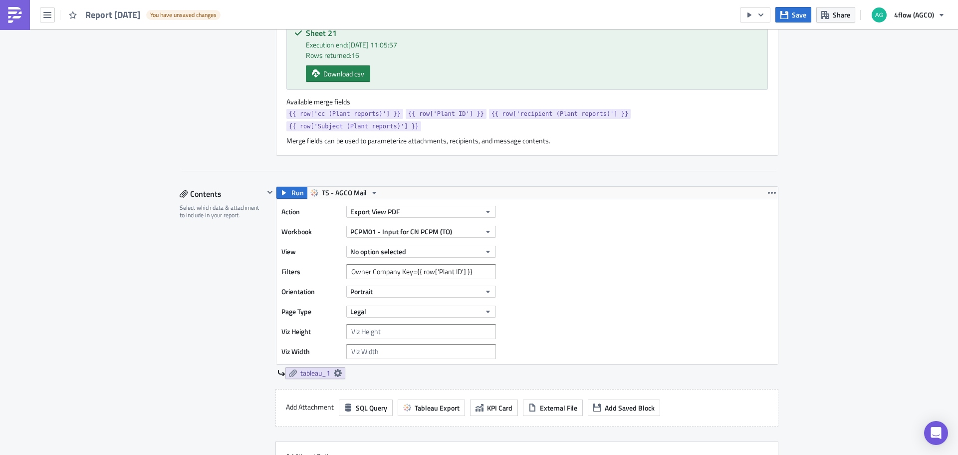
scroll to position [448, 0]
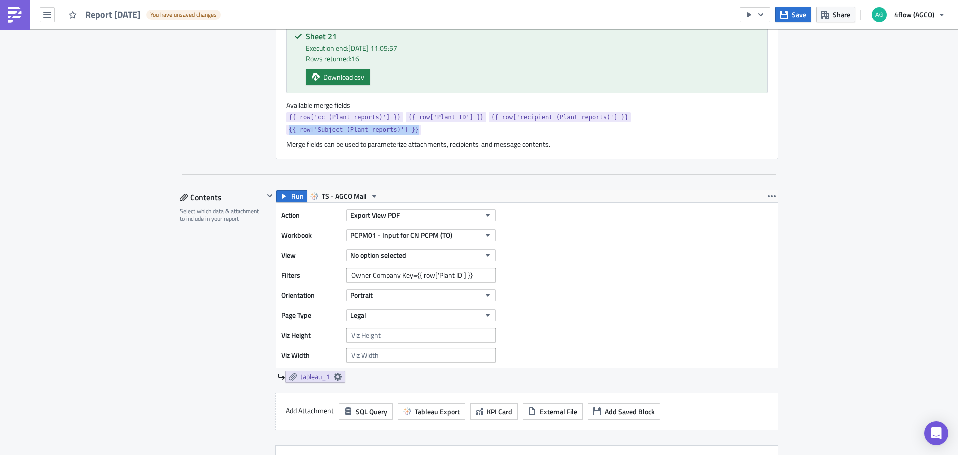
drag, startPoint x: 734, startPoint y: 116, endPoint x: 602, endPoint y: 122, distance: 131.9
click at [602, 122] on div "{{ row['cc (Plant reports)'] }} {{ row['Plant ID'] }} {{ row['recipient (Plant …" at bounding box center [528, 124] width 482 height 25
copy span "{{ row['Subject (Plant reports)'] }}"
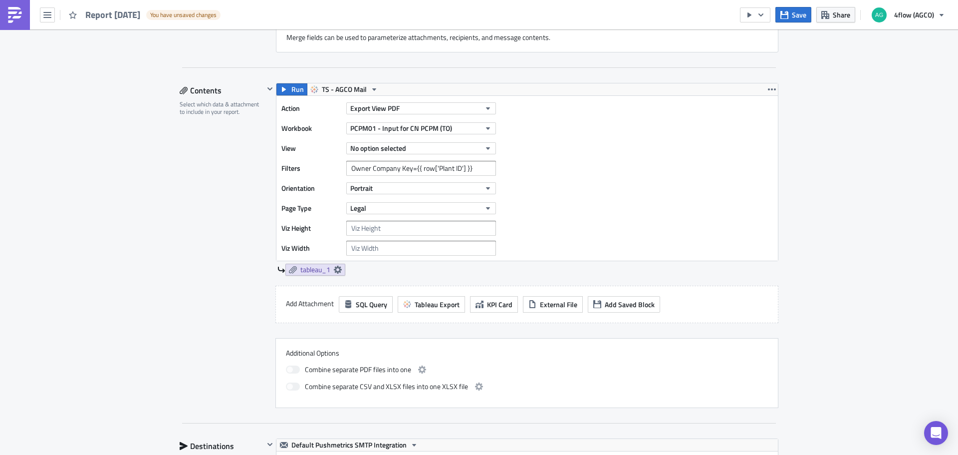
scroll to position [897, 0]
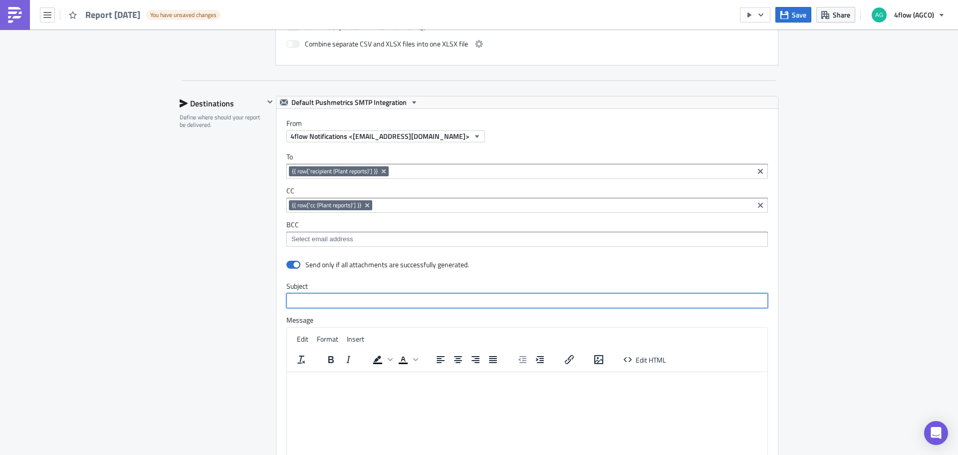
click at [305, 293] on input "text" at bounding box center [528, 300] width 482 height 15
paste input "{{ row['Subject (Plant reports)'] }}"
click at [596, 293] on input "{{ row['Subject (Plant reports)'] }}" at bounding box center [528, 300] width 482 height 15
type input "{{ row['Subject (Plant reports)'] }}"
click at [627, 257] on div "Send only if all attachments are successfully generated." at bounding box center [528, 265] width 482 height 17
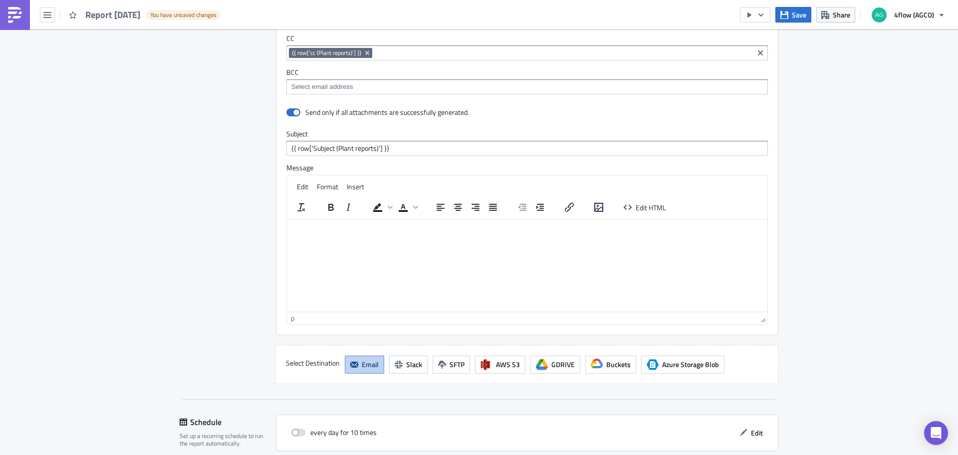
scroll to position [1047, 0]
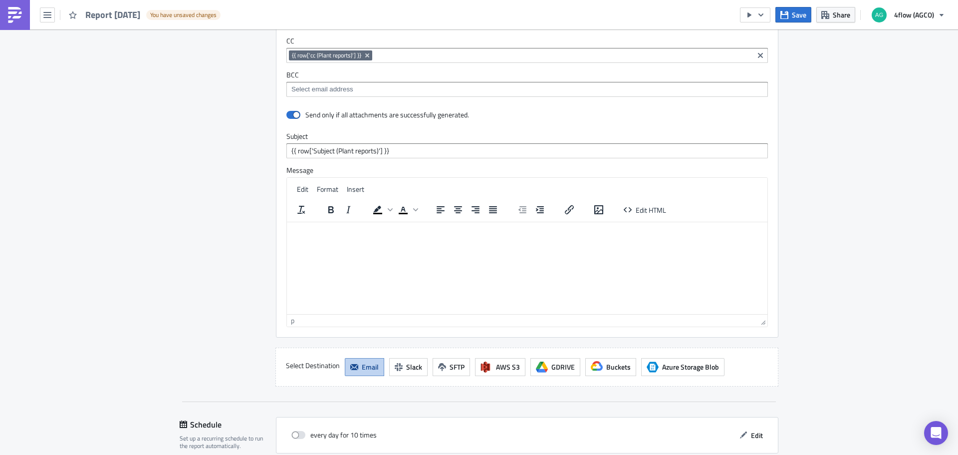
click at [337, 238] on html at bounding box center [527, 230] width 481 height 16
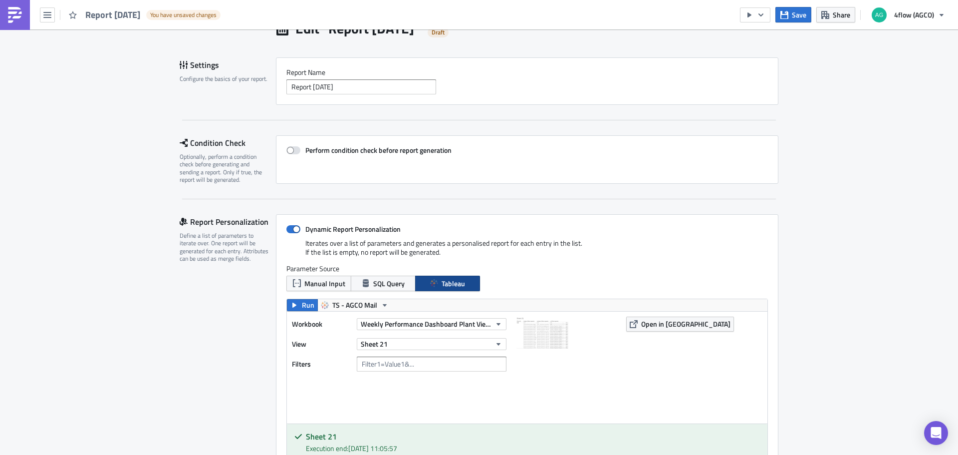
scroll to position [0, 0]
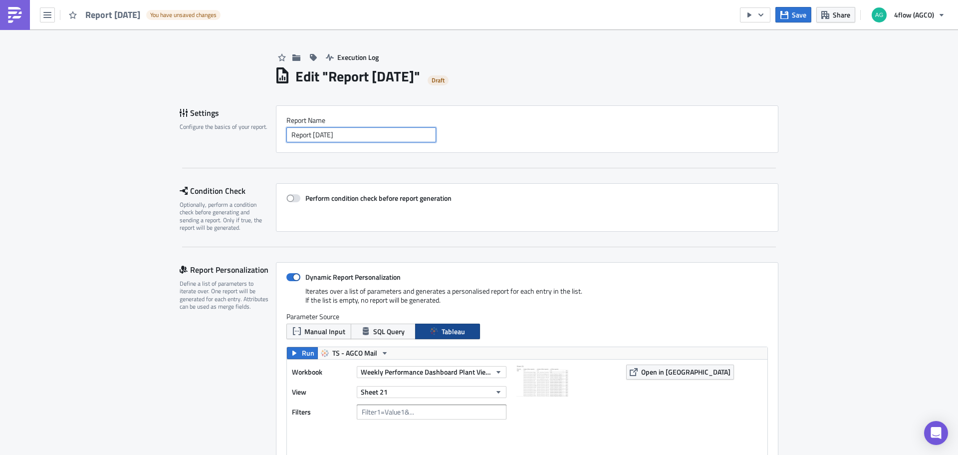
click at [376, 130] on input "Report [DATE]" at bounding box center [362, 134] width 150 height 15
drag, startPoint x: 384, startPoint y: 133, endPoint x: 259, endPoint y: 133, distance: 125.3
click at [259, 133] on div "Settings Configure the basics of your report. Report Nam﻿e Report [DATE]" at bounding box center [479, 128] width 599 height 47
type input "Weekly PCPM Plant"
click at [805, 17] on span "Save" at bounding box center [799, 14] width 14 height 10
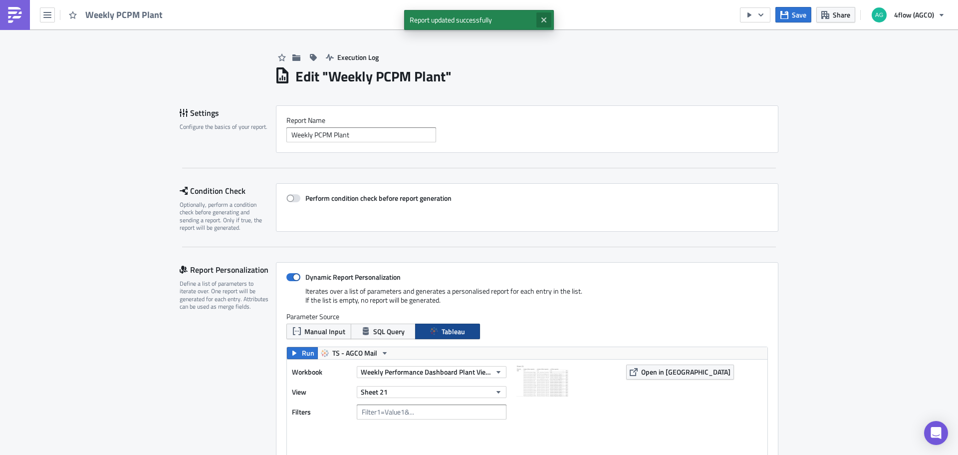
click at [545, 22] on icon "Close" at bounding box center [544, 20] width 8 height 8
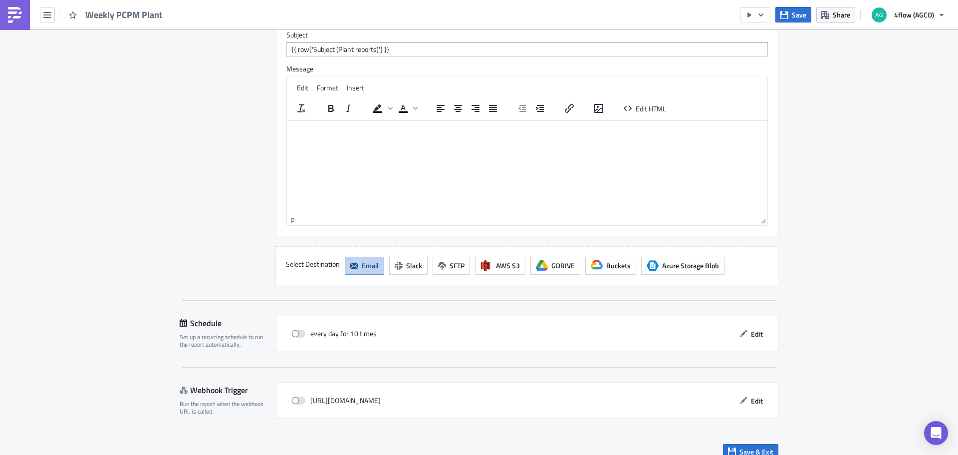
scroll to position [1149, 0]
click at [754, 328] on span "Edit" at bounding box center [757, 333] width 12 height 10
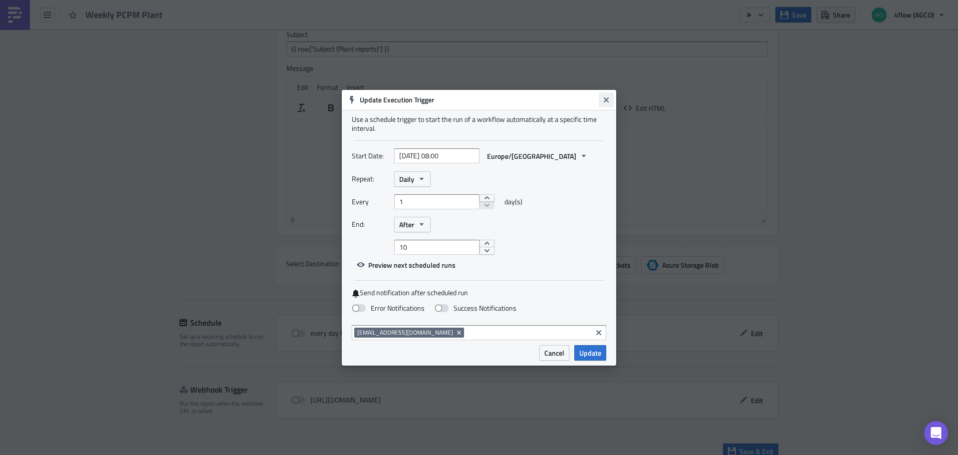
click at [604, 104] on button "Close" at bounding box center [606, 99] width 15 height 15
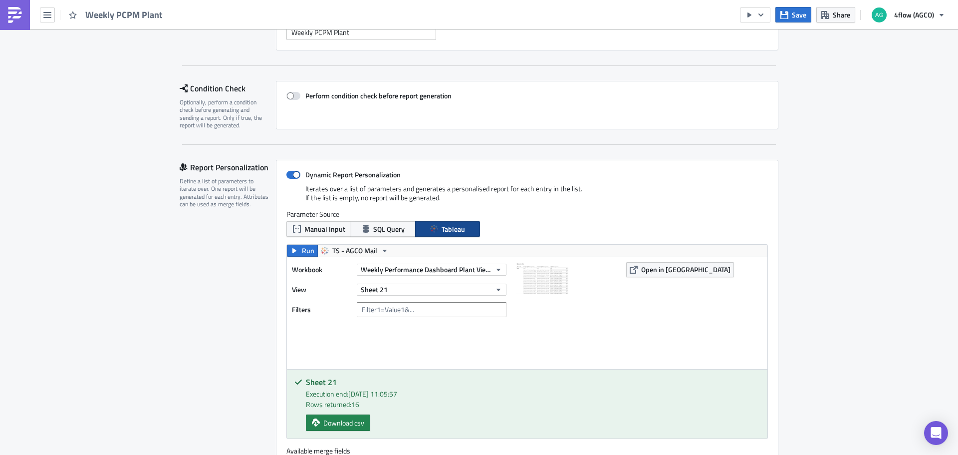
scroll to position [0, 0]
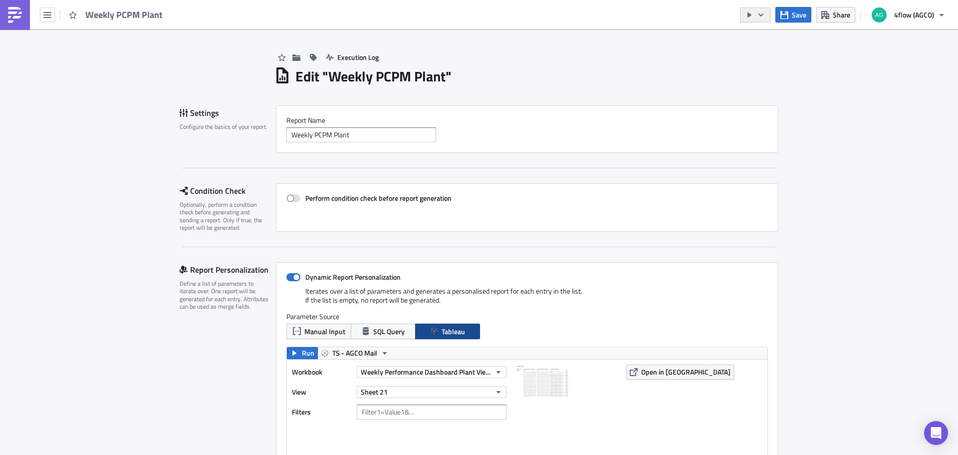
click at [765, 16] on icon "button" at bounding box center [761, 15] width 8 height 8
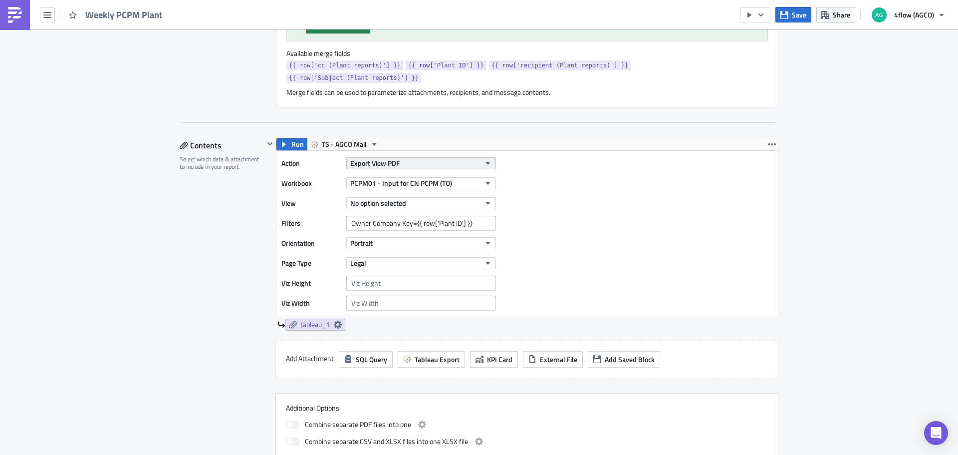
scroll to position [499, 0]
click at [439, 178] on span "PCPM01 - Input for CN PCPM (TO)" at bounding box center [401, 183] width 102 height 10
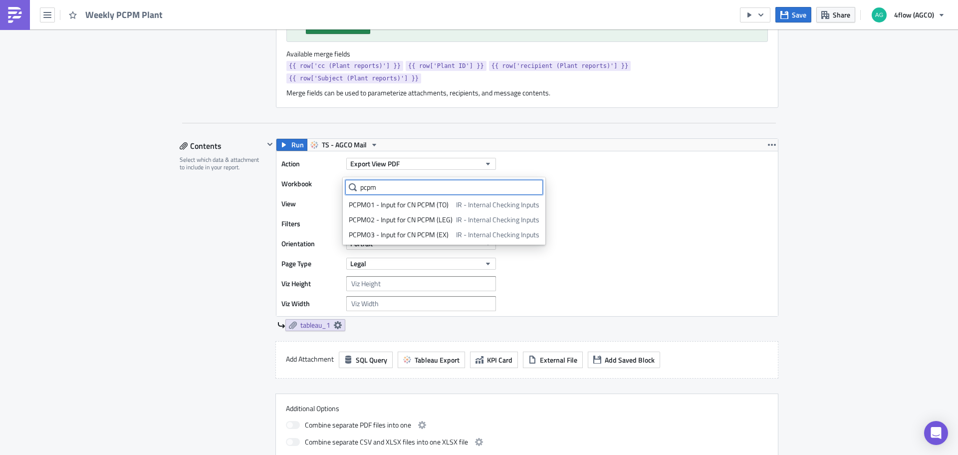
type input "pcpm"
click at [603, 205] on div "Action Export View PDF Workbook PCPM01 - Input for CN PCPM (TO) View No option …" at bounding box center [528, 233] width 502 height 165
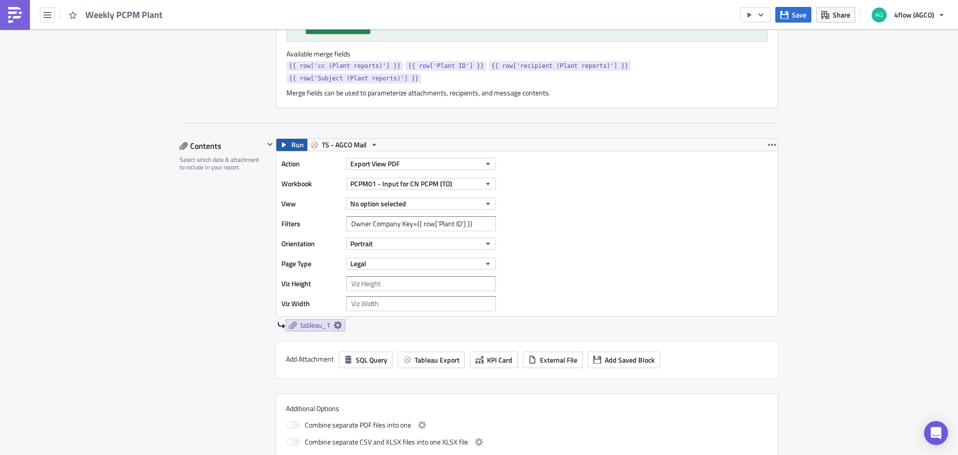
click at [292, 139] on span "Run" at bounding box center [298, 145] width 12 height 12
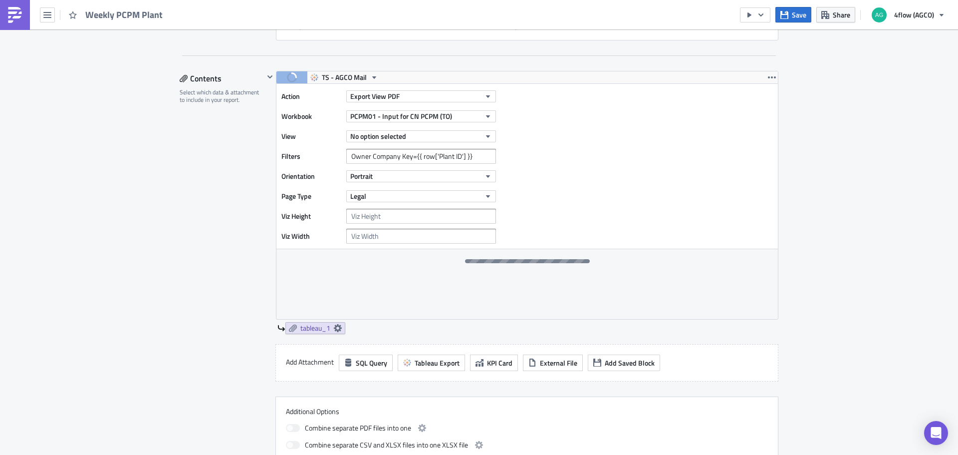
scroll to position [549, 0]
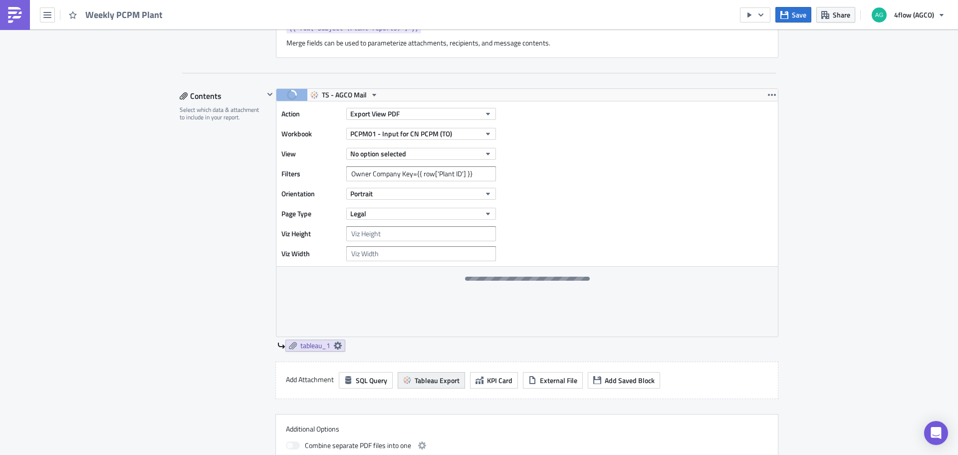
click at [425, 375] on span "Tableau Export" at bounding box center [437, 380] width 45 height 10
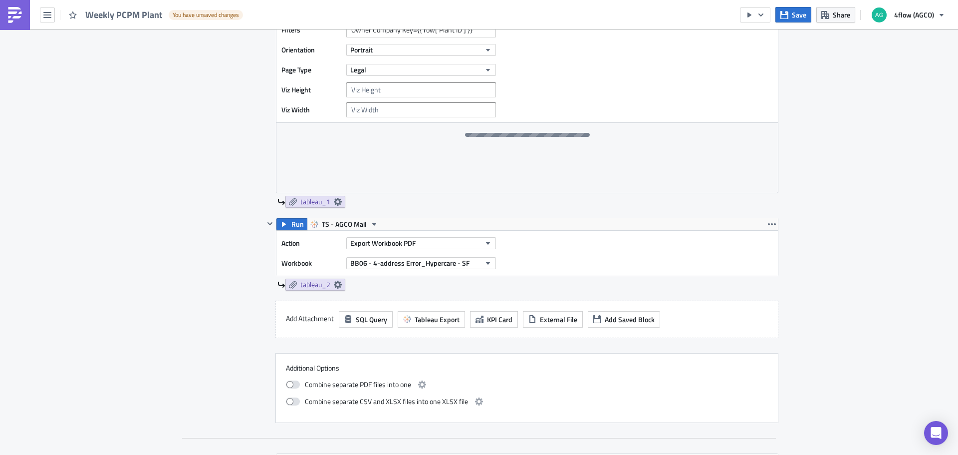
scroll to position [699, 0]
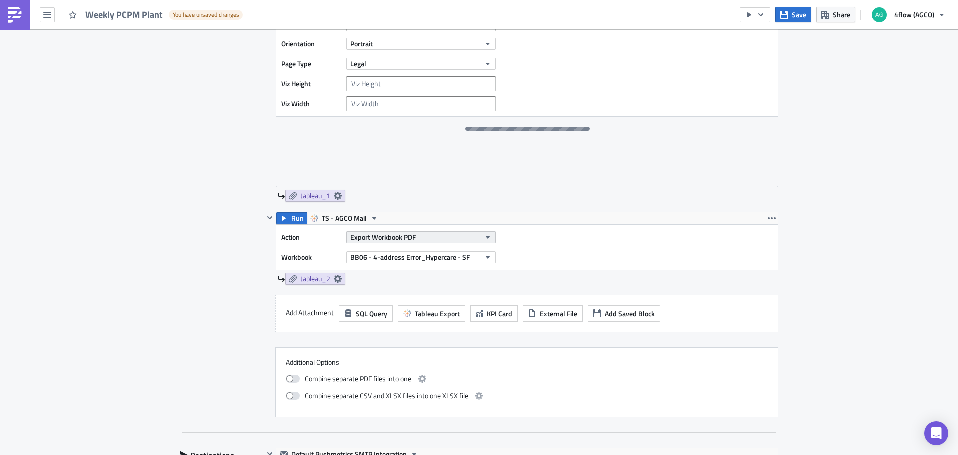
click at [398, 232] on span "Export Workbook PDF" at bounding box center [382, 237] width 65 height 10
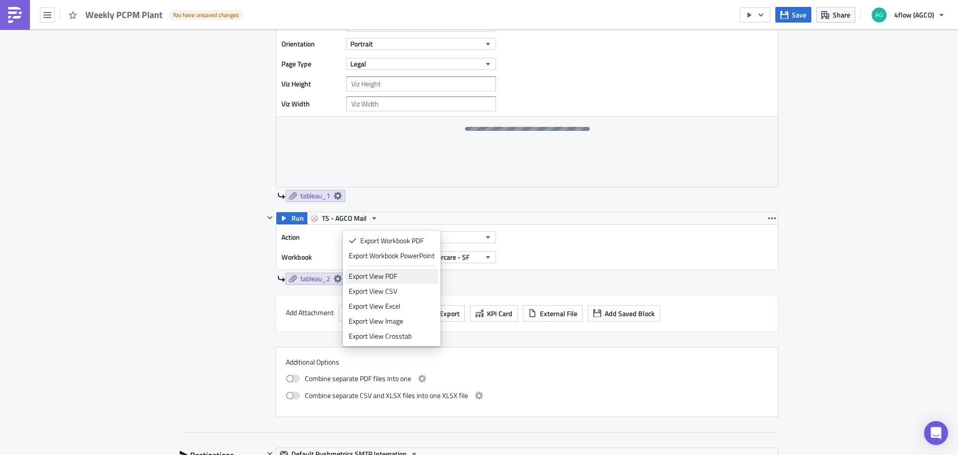
click at [392, 280] on div "Export View PDF" at bounding box center [392, 276] width 86 height 10
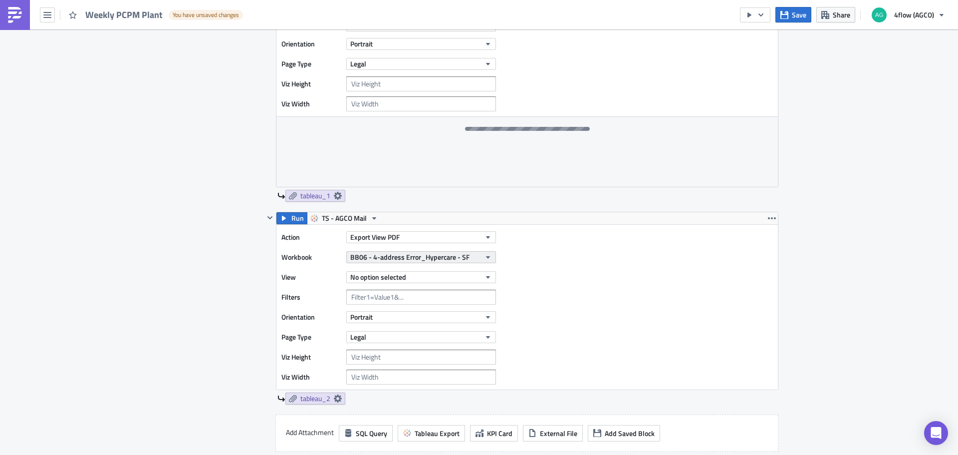
click at [386, 252] on span "BB06 - 4-address Error_Hypercare - SF" at bounding box center [409, 257] width 119 height 10
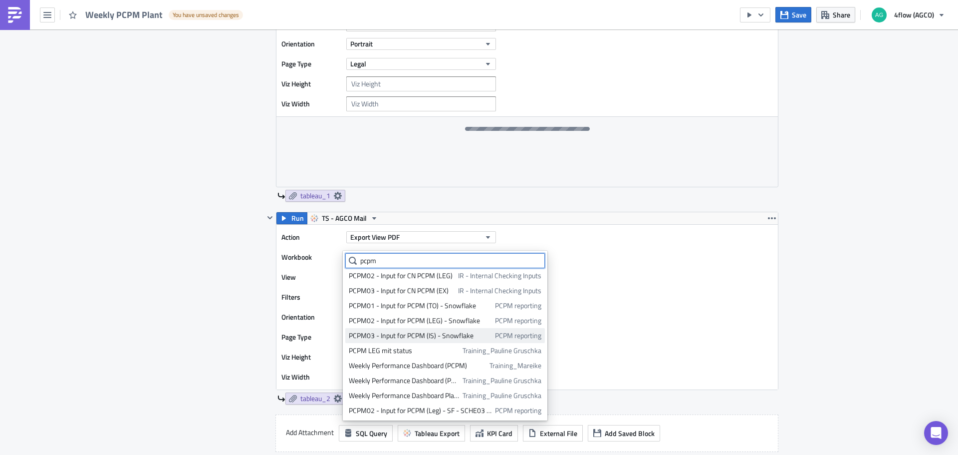
scroll to position [32, 0]
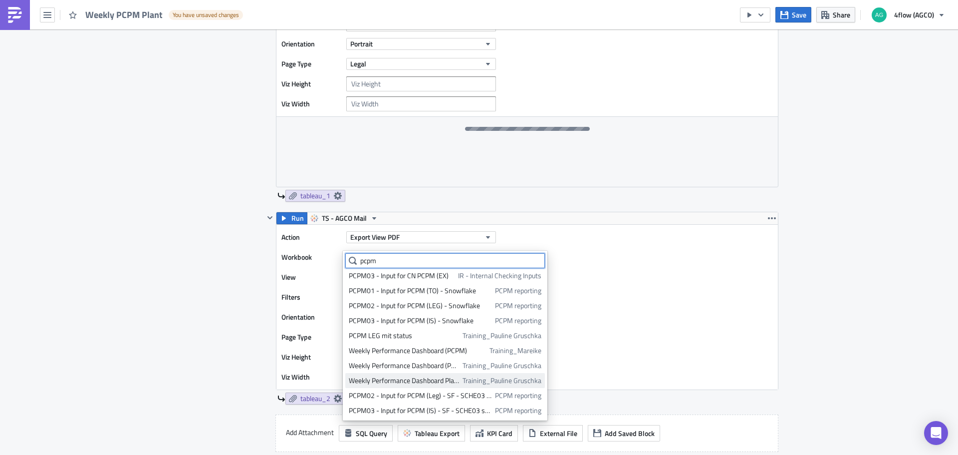
type input "pcpm"
click at [443, 379] on div "Weekly Performance Dashboard Plant View (PCPM)" at bounding box center [404, 380] width 110 height 10
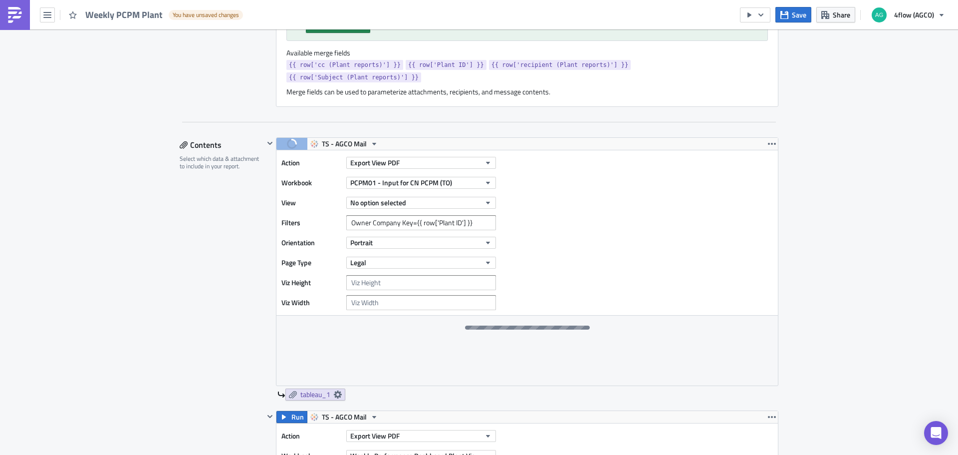
scroll to position [499, 0]
click at [768, 141] on icon "button" at bounding box center [772, 145] width 8 height 8
click at [749, 190] on div "Remove" at bounding box center [774, 191] width 66 height 10
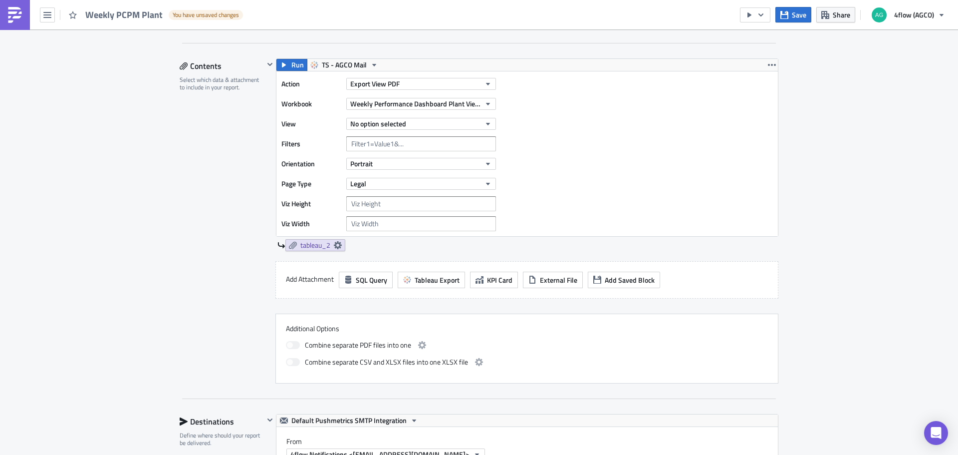
scroll to position [549, 0]
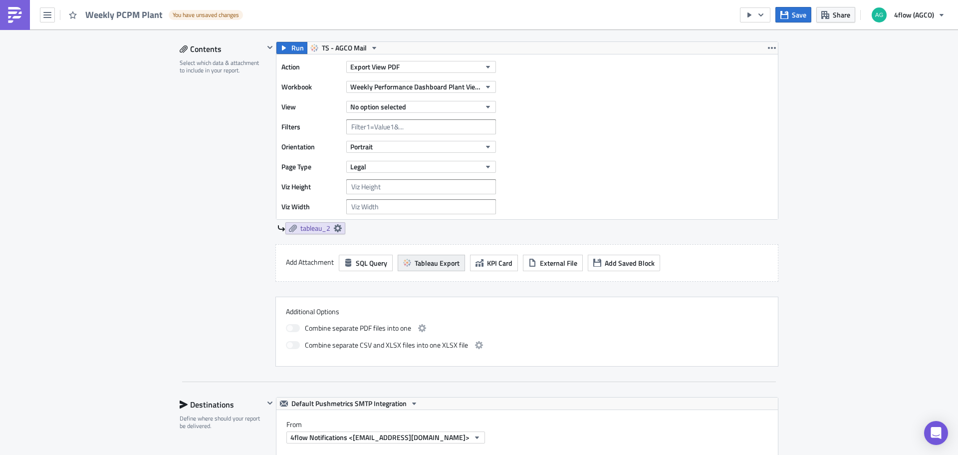
click at [438, 256] on button "Tableau Export" at bounding box center [431, 263] width 67 height 16
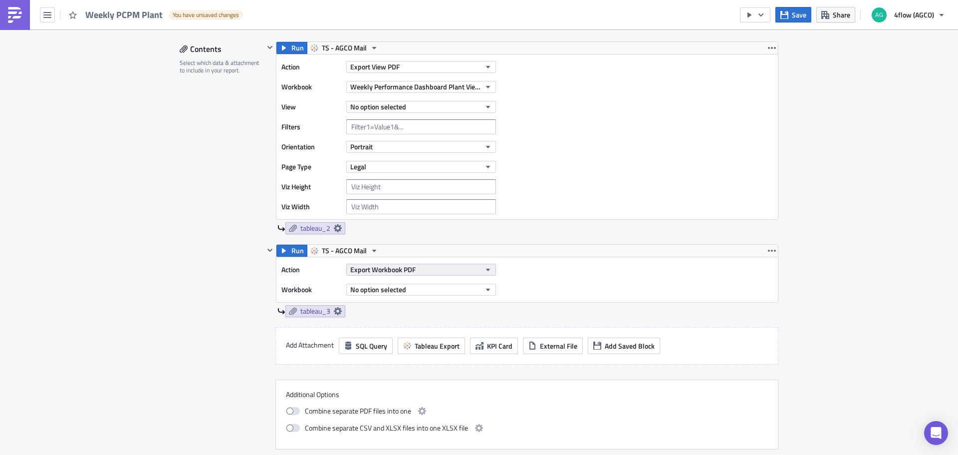
click at [402, 264] on span "Export Workbook PDF" at bounding box center [382, 269] width 65 height 10
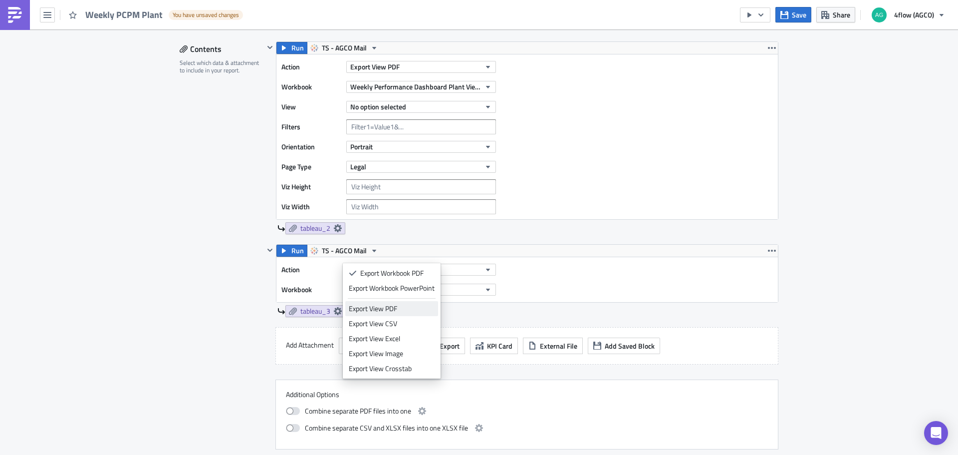
click at [390, 313] on link "Export View PDF" at bounding box center [391, 308] width 93 height 15
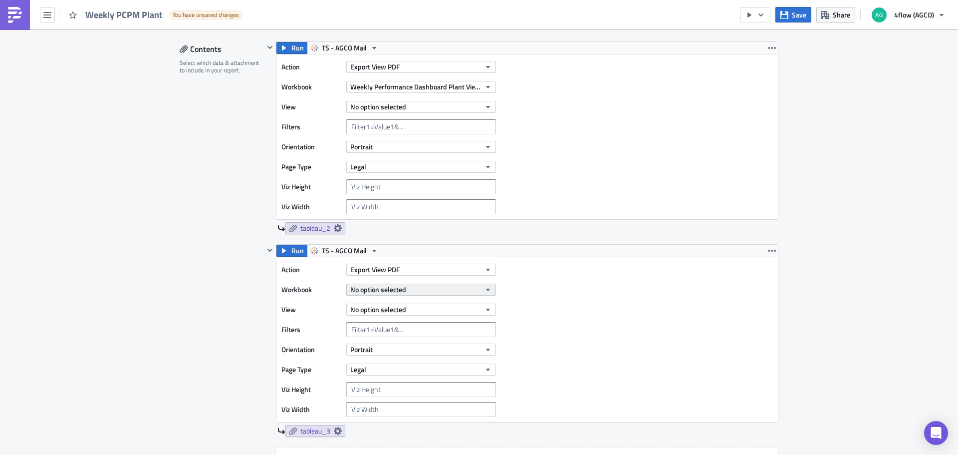
click at [396, 284] on span "No option selected" at bounding box center [378, 289] width 56 height 10
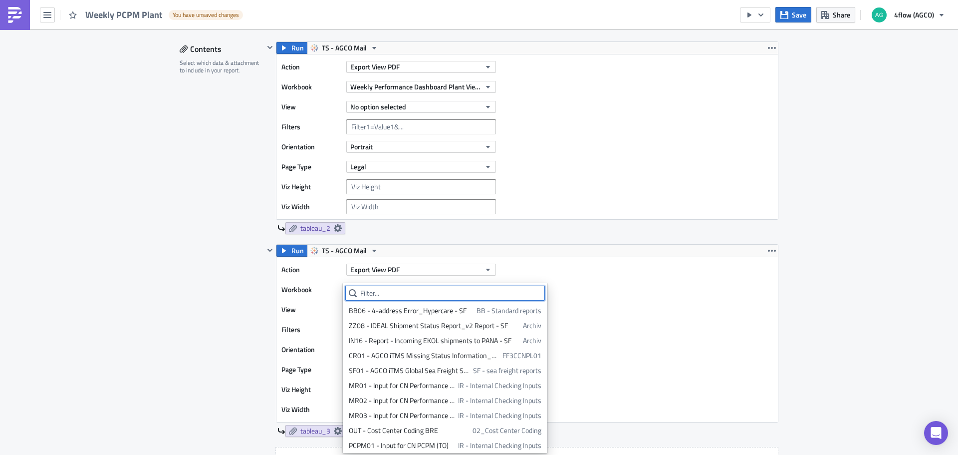
click at [398, 292] on input "text" at bounding box center [445, 293] width 200 height 15
type input "pcpm"
click at [447, 414] on div "Weekly Performance Dashboard Plant View (PCPM)" at bounding box center [404, 413] width 110 height 10
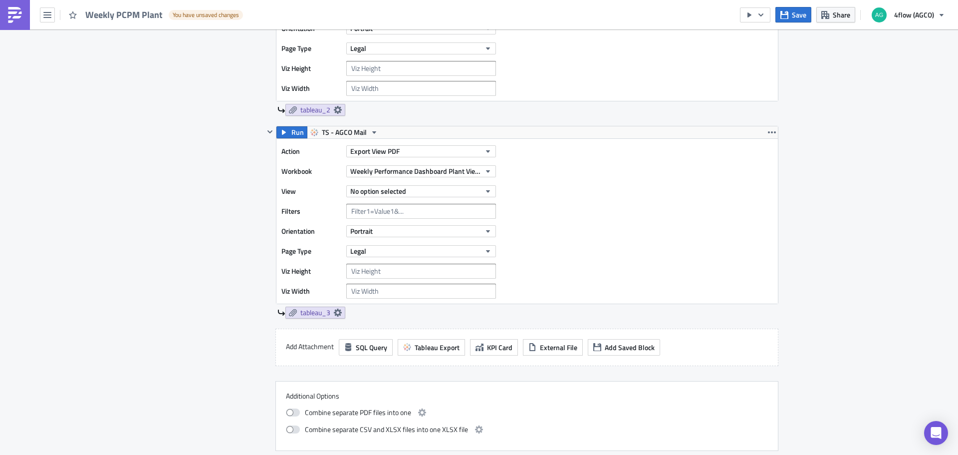
scroll to position [699, 0]
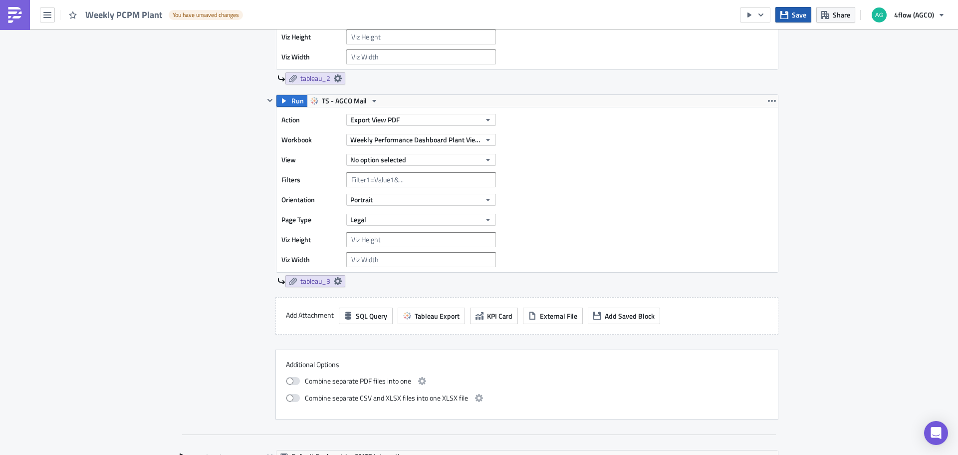
click at [804, 18] on span "Save" at bounding box center [799, 14] width 14 height 10
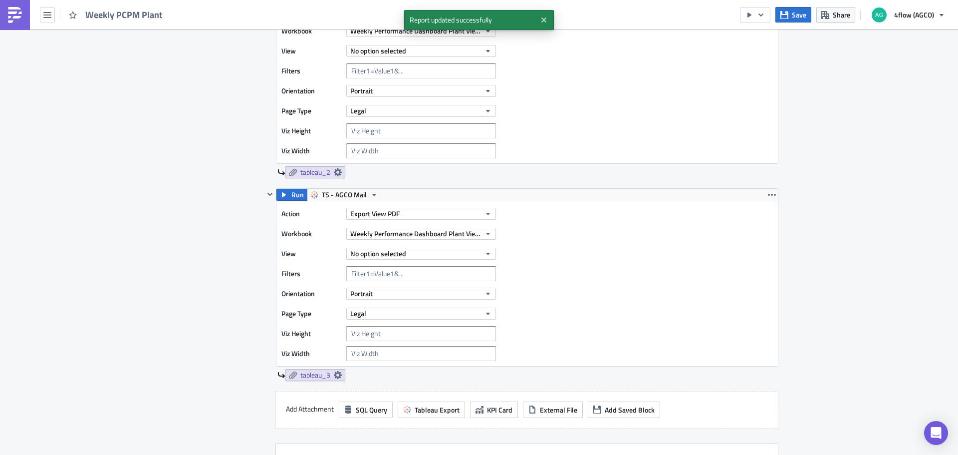
scroll to position [549, 0]
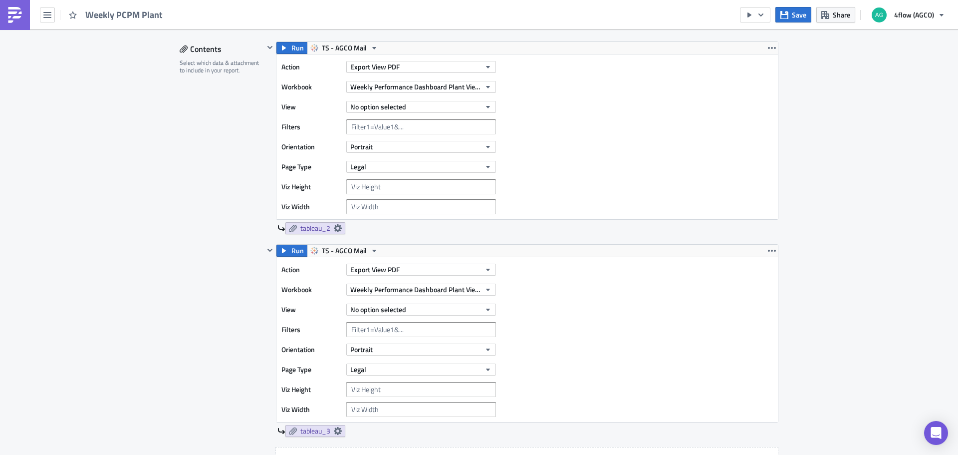
click at [909, 281] on div "Execution Log Edit " Weekly PCPM Plant " Settings Configure the basics of your …" at bounding box center [479, 352] width 958 height 1744
click at [110, 228] on div "Execution Log Edit " Weekly PCPM Plant " Settings Configure the basics of your …" at bounding box center [479, 352] width 958 height 1744
click at [264, 252] on div at bounding box center [270, 340] width 12 height 193
click at [193, 199] on div "Contents Select which data & attachment to include in your report." at bounding box center [222, 305] width 84 height 528
click at [170, 201] on div "Execution Log Edit " Weekly PCPM Plant " Settings Configure the basics of your …" at bounding box center [479, 352] width 619 height 1744
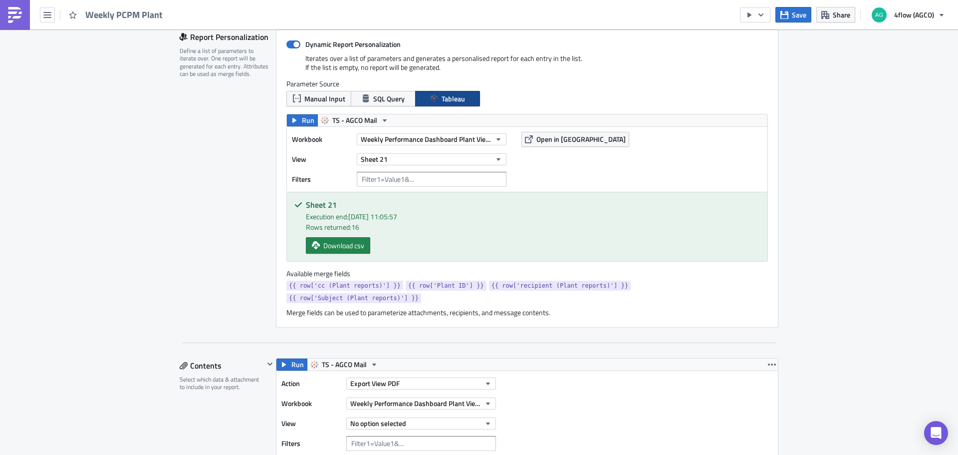
scroll to position [200, 0]
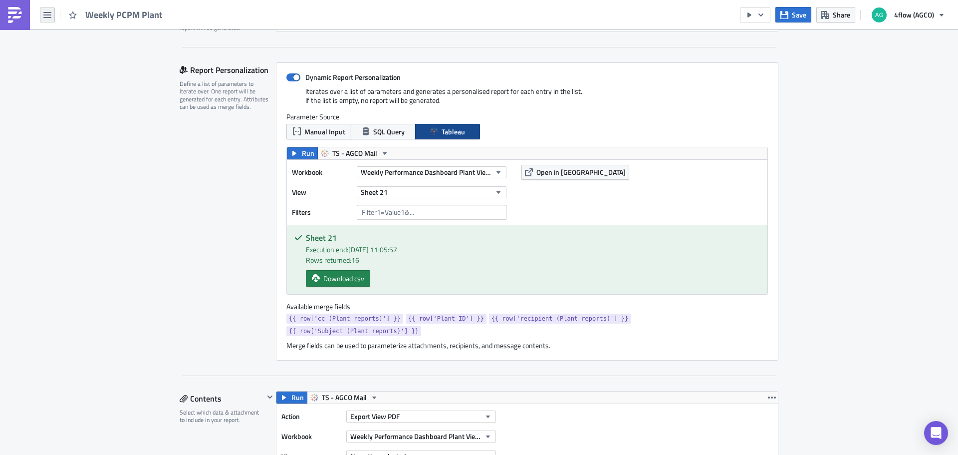
click at [46, 17] on icon "button" at bounding box center [47, 15] width 8 height 6
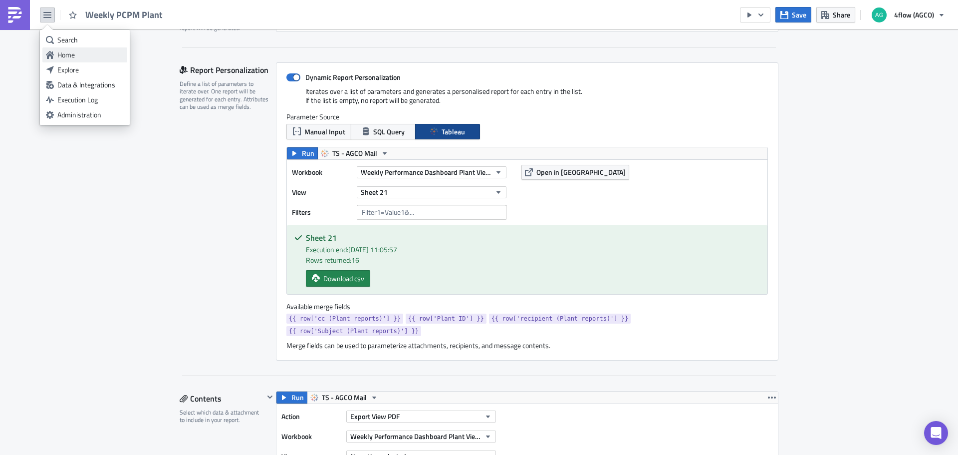
click at [67, 55] on div "Home" at bounding box center [90, 55] width 66 height 10
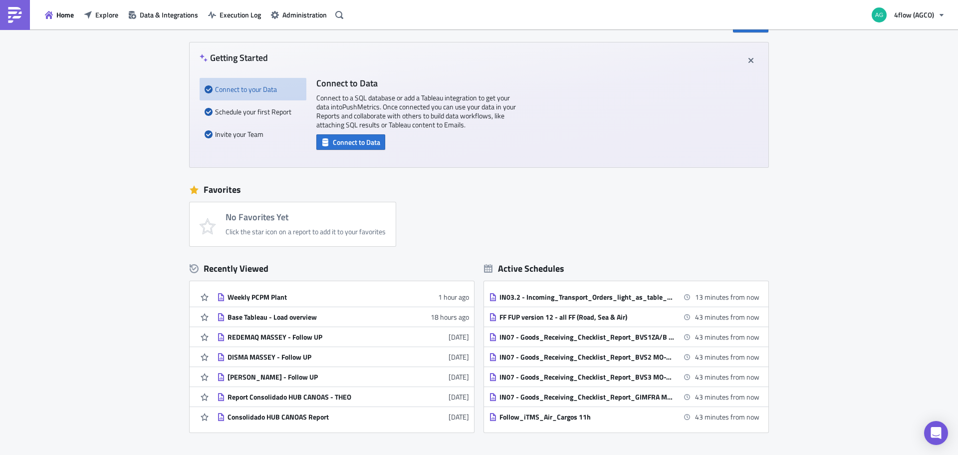
scroll to position [50, 0]
